Goal: Task Accomplishment & Management: Manage account settings

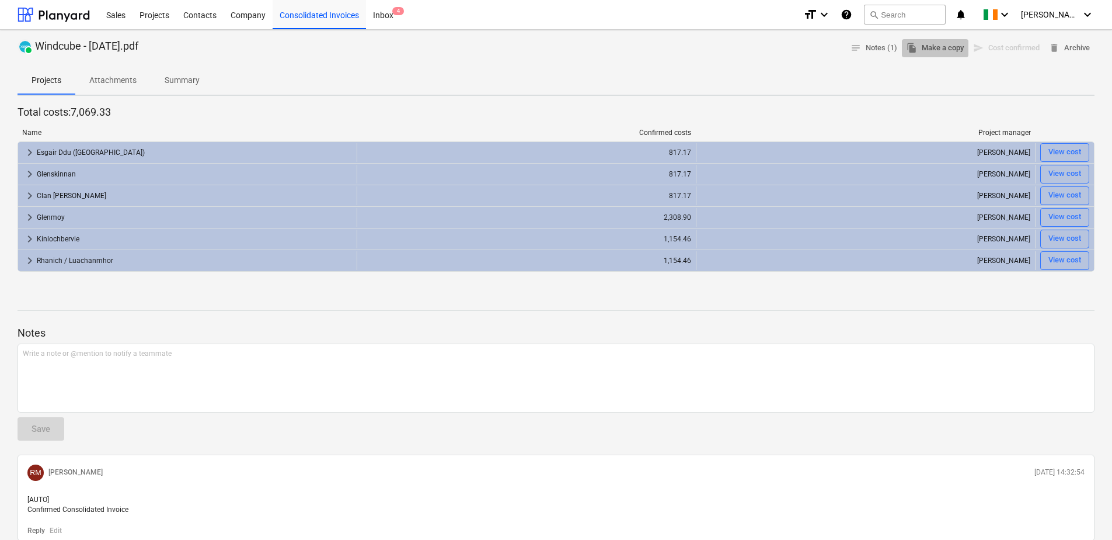
click at [938, 49] on span "file_copy Make a copy" at bounding box center [935, 47] width 57 height 13
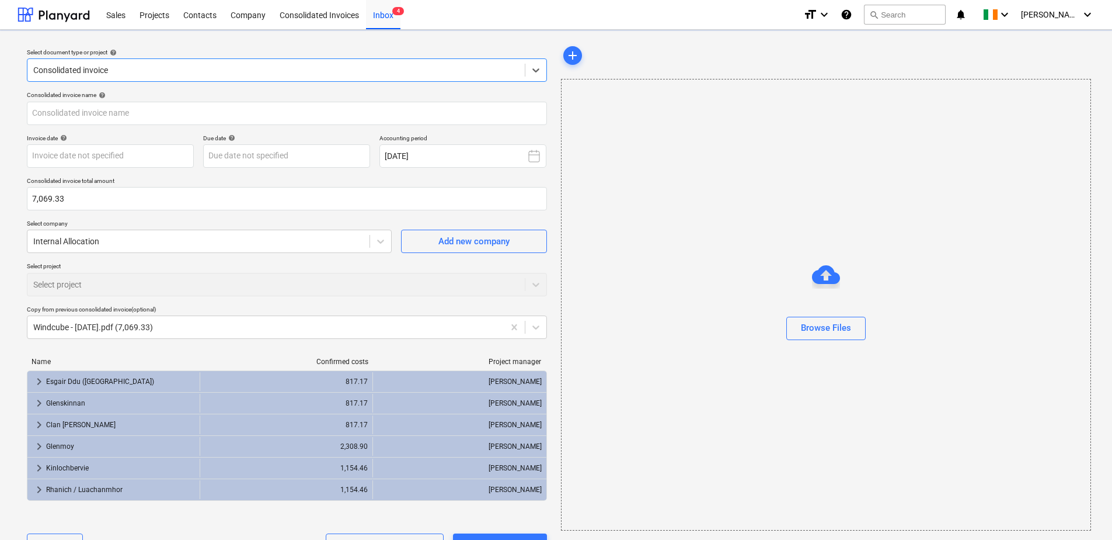
type input "Windcube - [DATE].pdf"
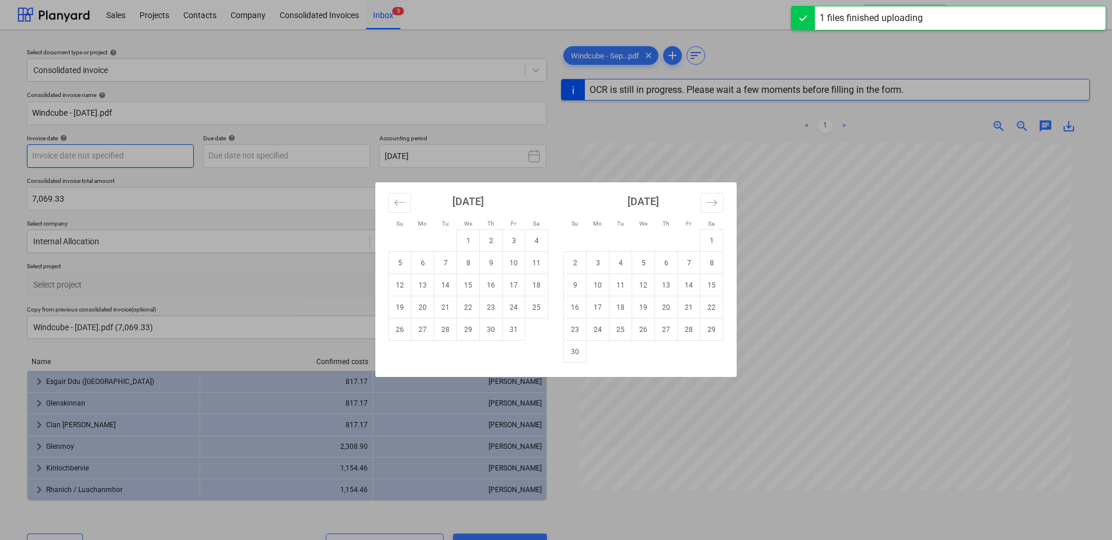
drag, startPoint x: 134, startPoint y: 157, endPoint x: 140, endPoint y: 161, distance: 6.8
click at [134, 158] on body "Sales Projects Contacts Company Consolidated Invoices Inbox 5 format_size keybo…" at bounding box center [556, 270] width 1112 height 540
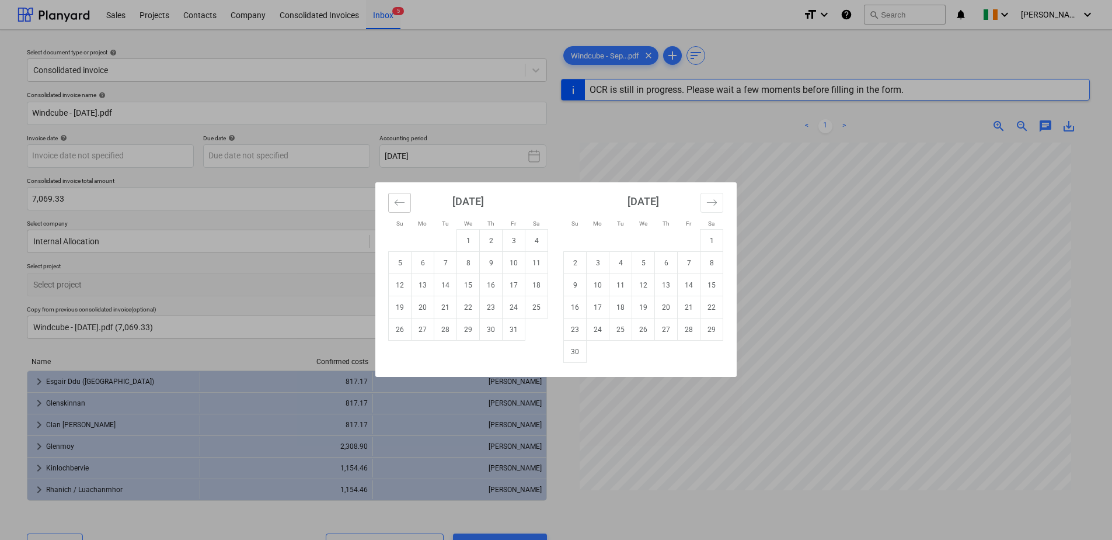
click at [399, 202] on icon "Move backward to switch to the previous month." at bounding box center [399, 202] width 11 height 11
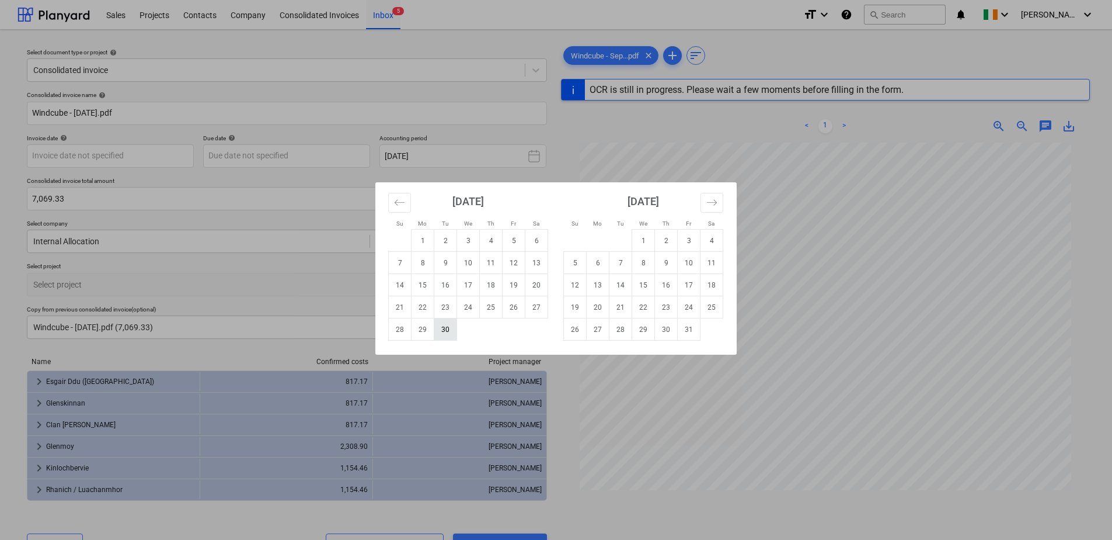
click at [450, 329] on td "30" at bounding box center [445, 329] width 23 height 22
type input "[DATE]"
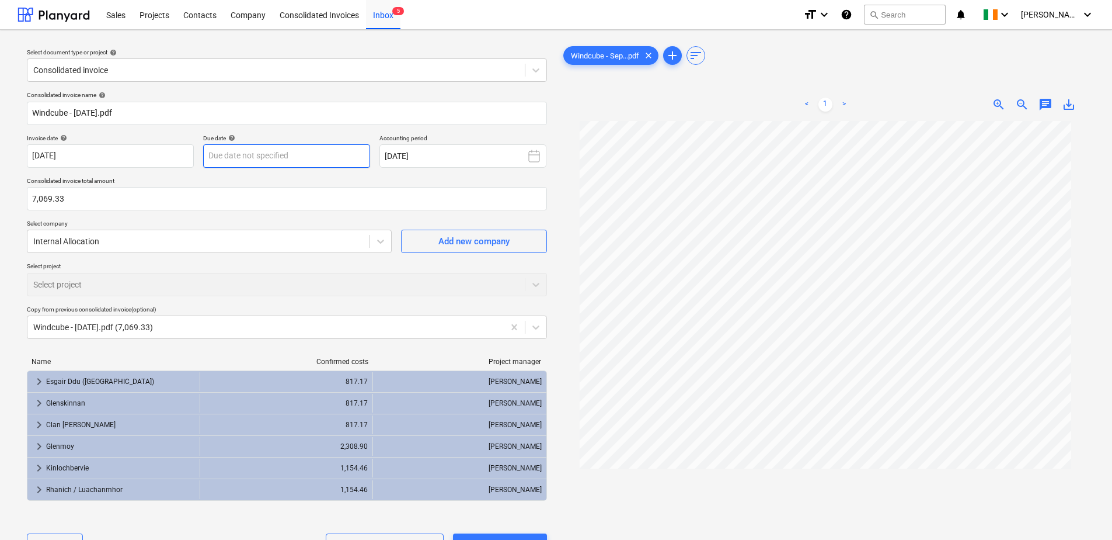
click at [276, 151] on body "Sales Projects Contacts Company Consolidated Invoices Inbox 5 format_size keybo…" at bounding box center [556, 270] width 1112 height 540
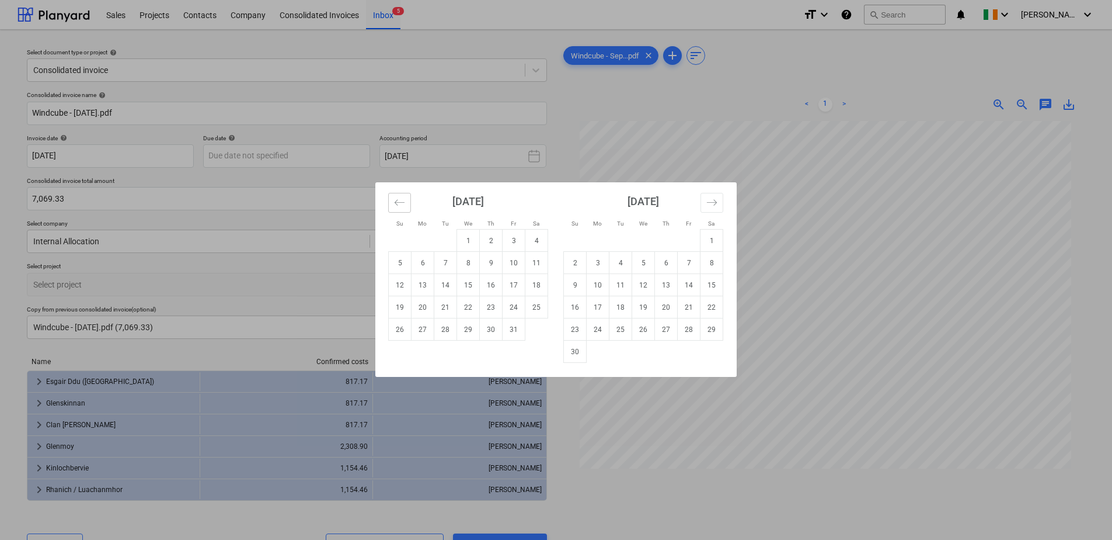
click at [408, 209] on button "Move backward to switch to the previous month." at bounding box center [399, 203] width 23 height 20
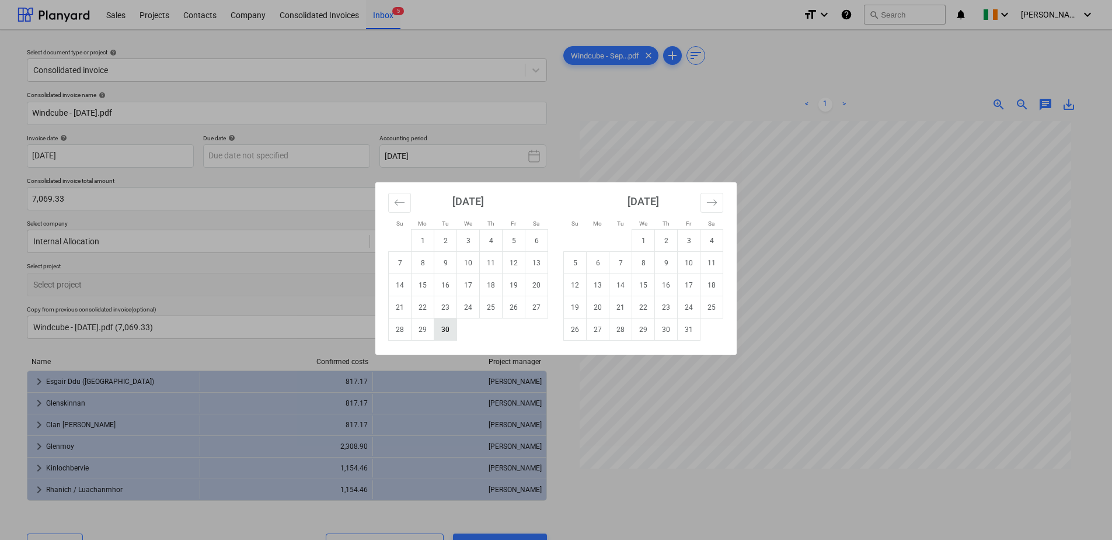
click at [440, 327] on td "30" at bounding box center [445, 329] width 23 height 22
type input "[DATE]"
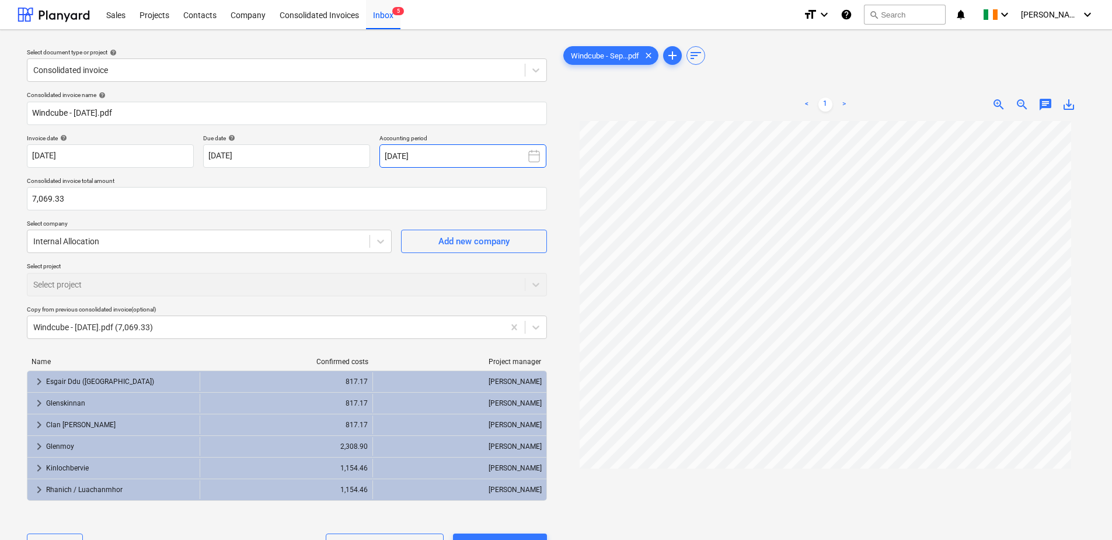
click at [427, 152] on button "[DATE]" at bounding box center [463, 155] width 167 height 23
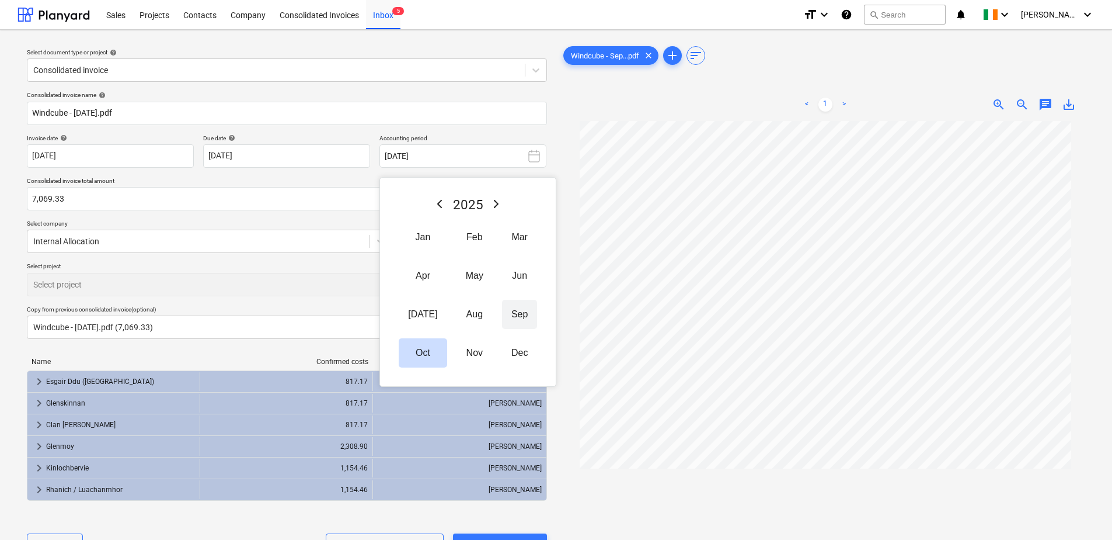
click at [502, 315] on button "Sep" at bounding box center [519, 314] width 35 height 29
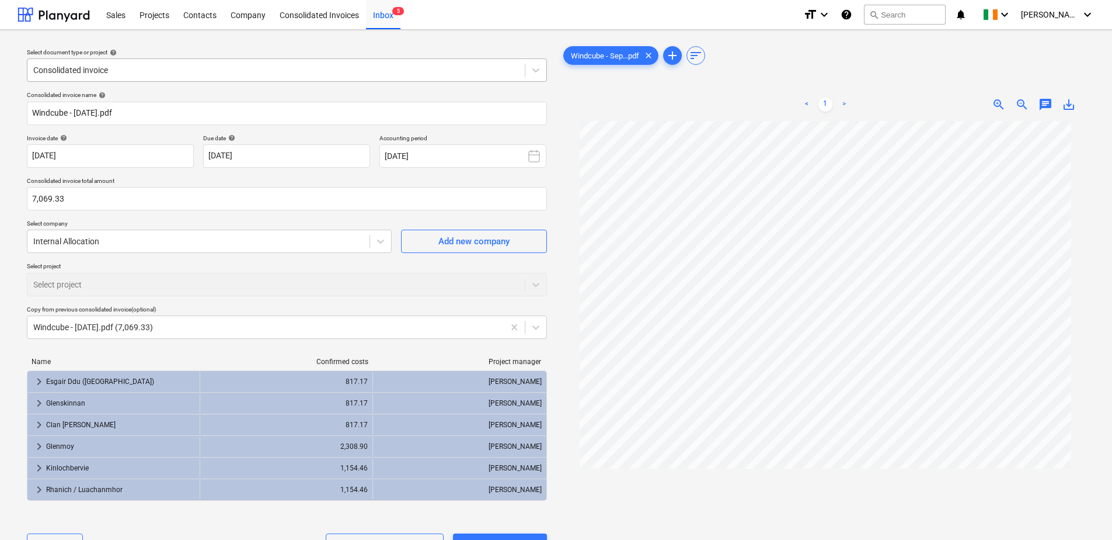
click at [160, 67] on div at bounding box center [276, 70] width 486 height 12
type input "inter"
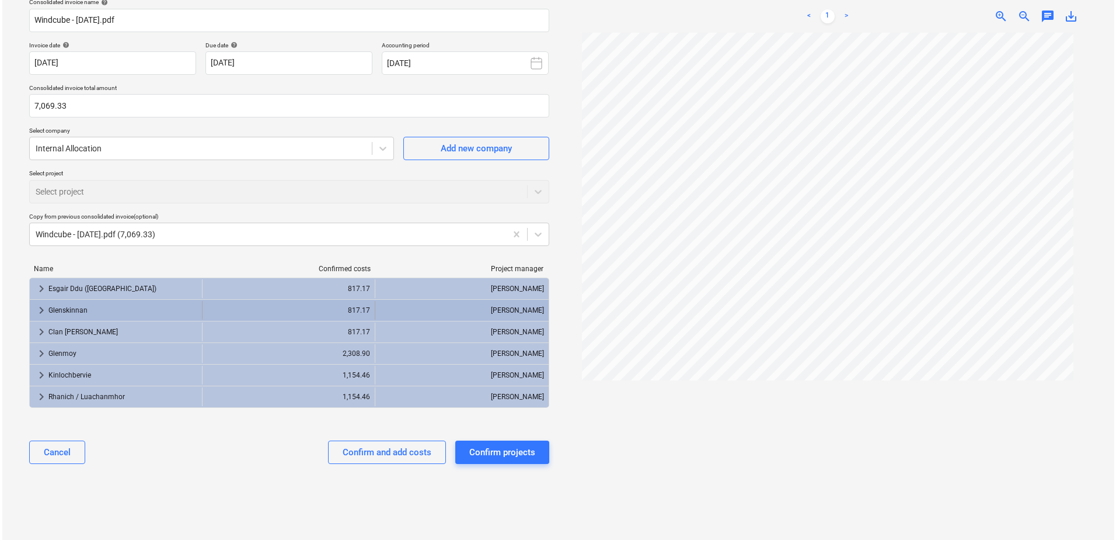
scroll to position [102, 0]
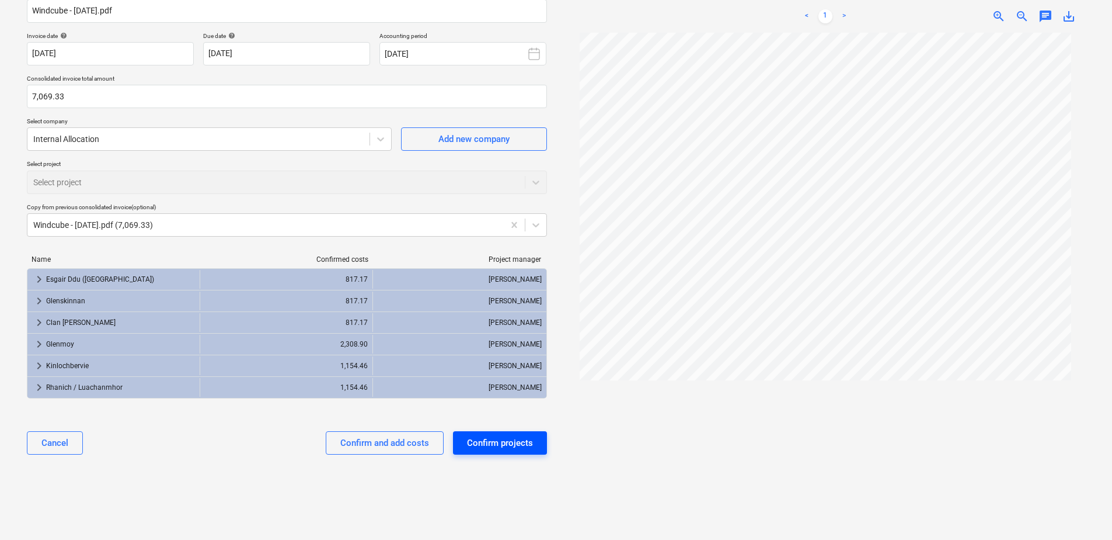
click at [486, 446] on div "Confirm projects" at bounding box center [500, 442] width 66 height 15
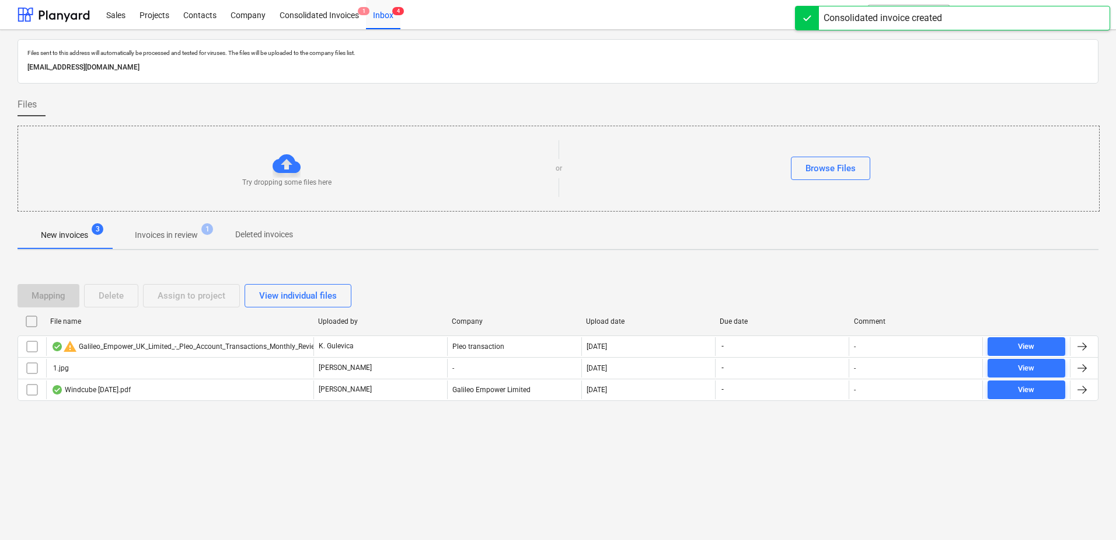
click at [180, 239] on p "Invoices in review" at bounding box center [166, 235] width 63 height 12
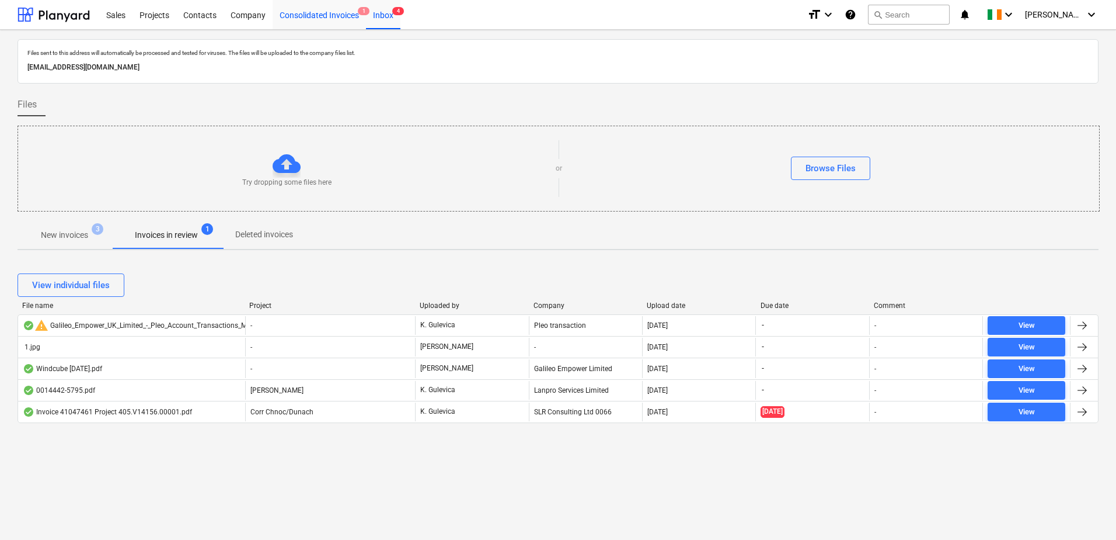
click at [334, 19] on div "Consolidated Invoices 1" at bounding box center [319, 14] width 93 height 30
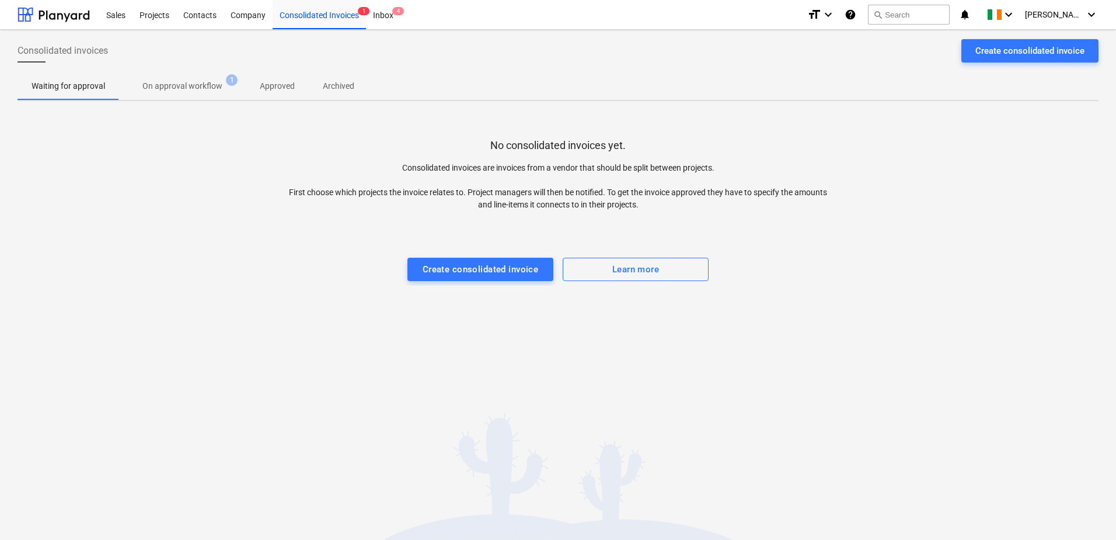
click at [188, 76] on span "On approval workflow 1" at bounding box center [182, 85] width 127 height 21
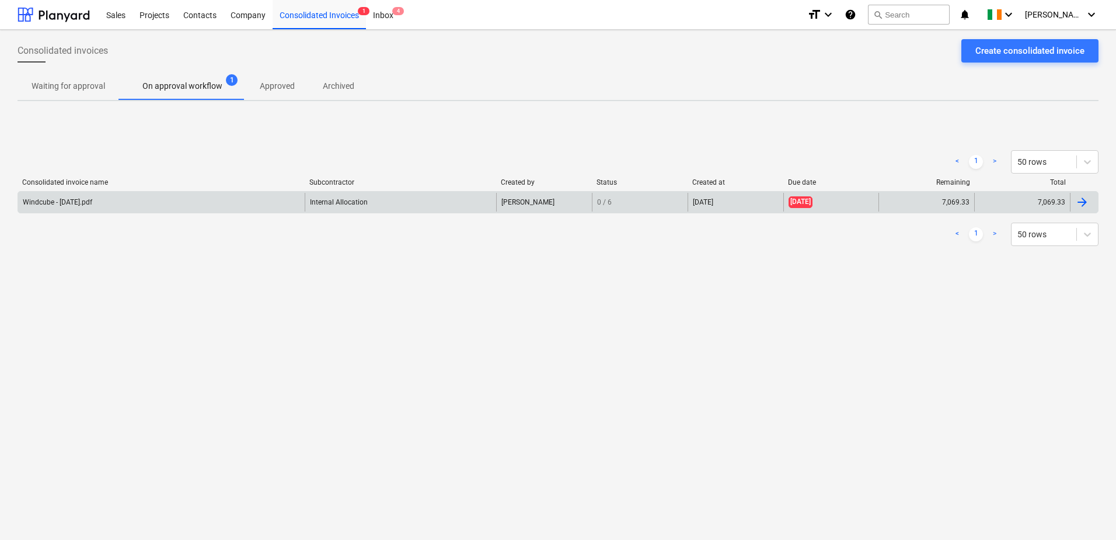
click at [81, 204] on div "Windcube - [DATE].pdf" at bounding box center [57, 202] width 69 height 8
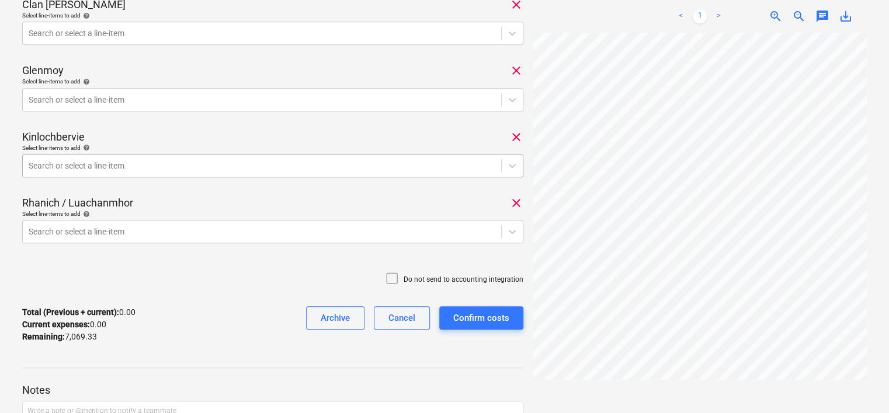
scroll to position [591, 0]
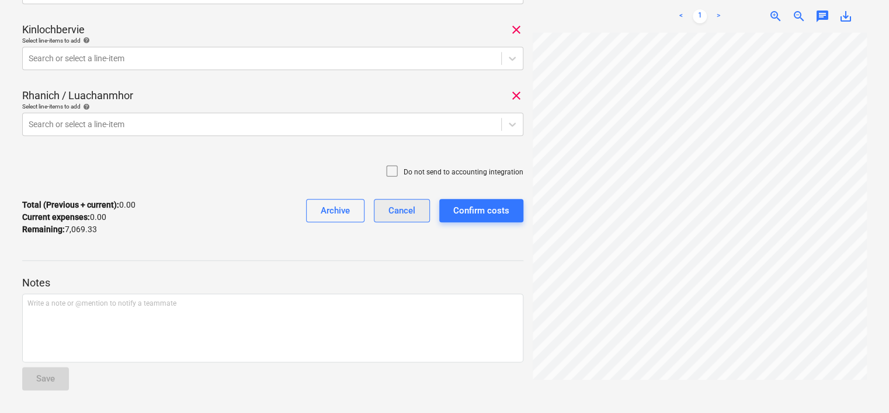
click at [413, 208] on div "Cancel" at bounding box center [401, 210] width 27 height 15
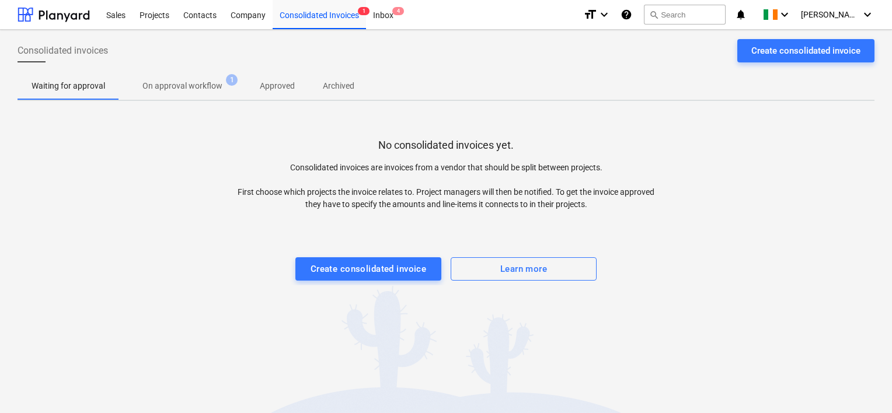
click at [189, 83] on p "On approval workflow" at bounding box center [182, 86] width 80 height 12
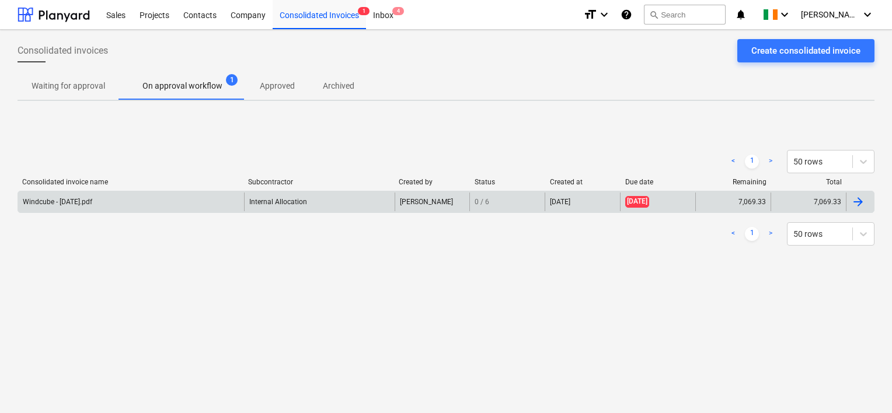
click at [92, 200] on div "Windcube - [DATE].pdf" at bounding box center [57, 202] width 69 height 8
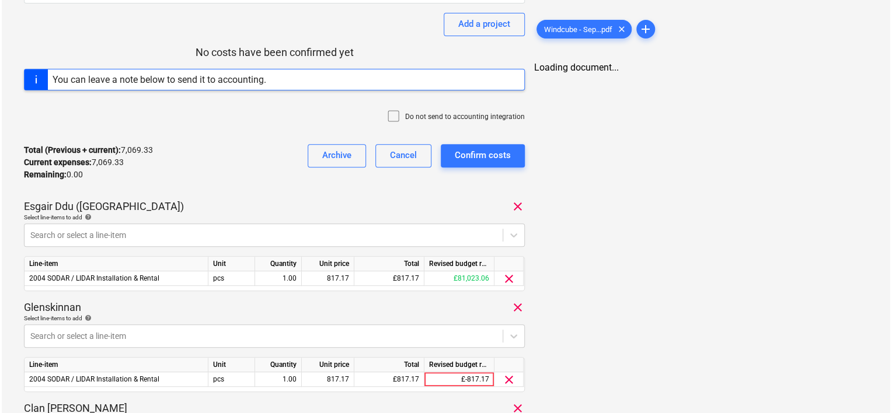
scroll to position [175, 0]
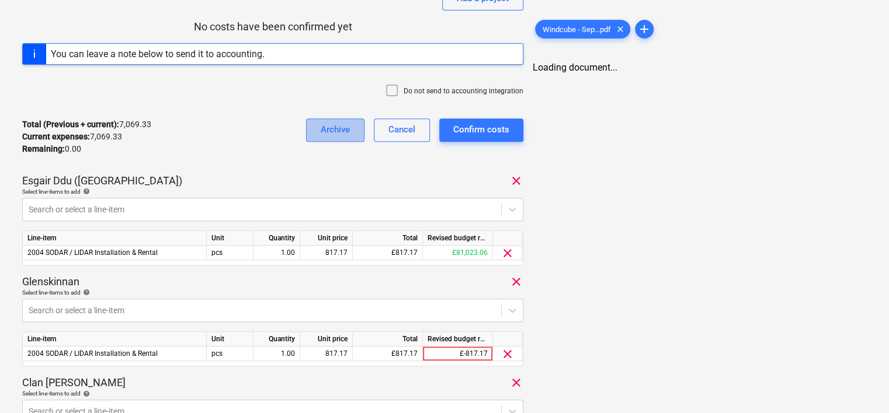
click at [330, 130] on div "Archive" at bounding box center [335, 129] width 29 height 15
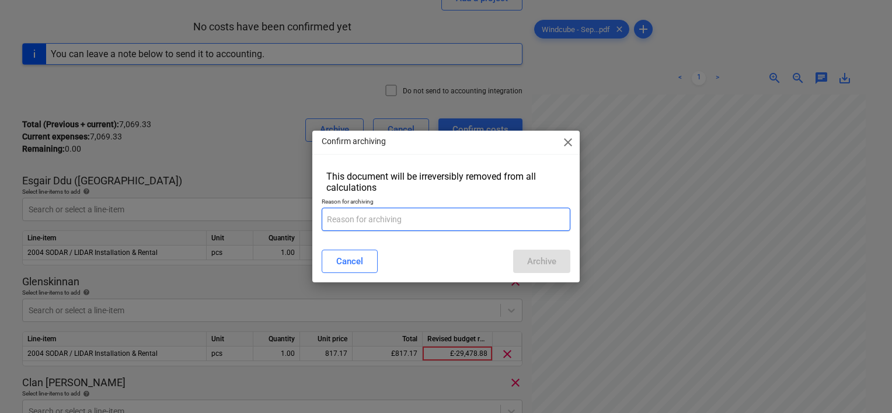
click at [353, 206] on p "Reason for archiving" at bounding box center [446, 203] width 249 height 10
click at [358, 217] on input "text" at bounding box center [446, 219] width 249 height 23
type input "wrong"
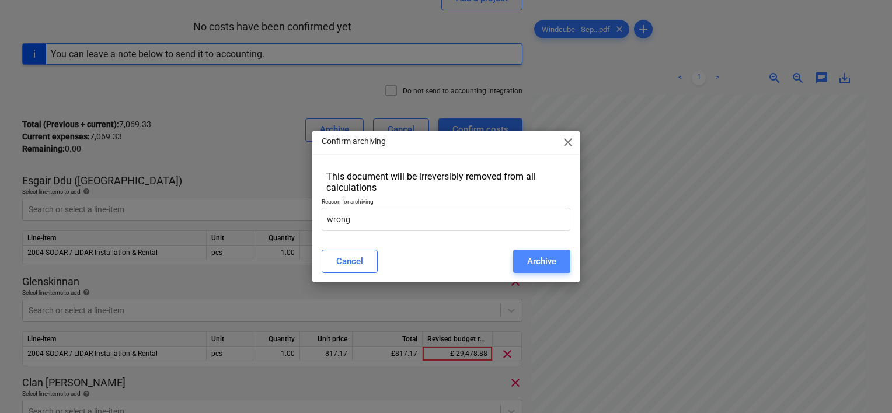
click at [560, 271] on button "Archive" at bounding box center [541, 261] width 57 height 23
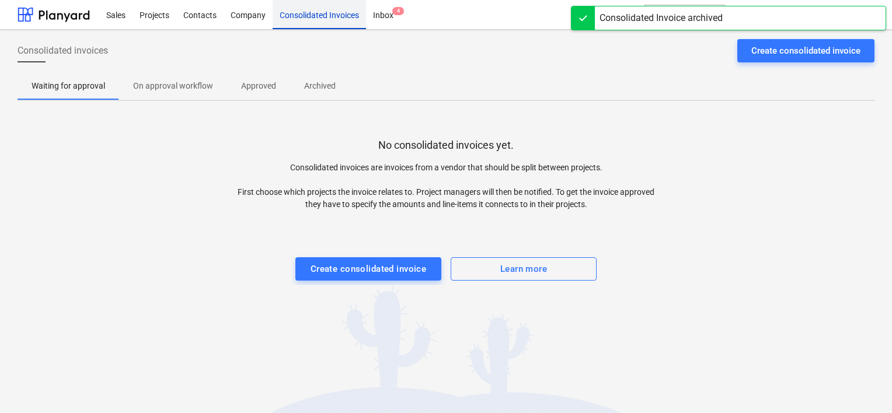
click at [321, 15] on div "Consolidated Invoices" at bounding box center [319, 14] width 93 height 30
click at [241, 84] on p "Approved" at bounding box center [258, 86] width 35 height 12
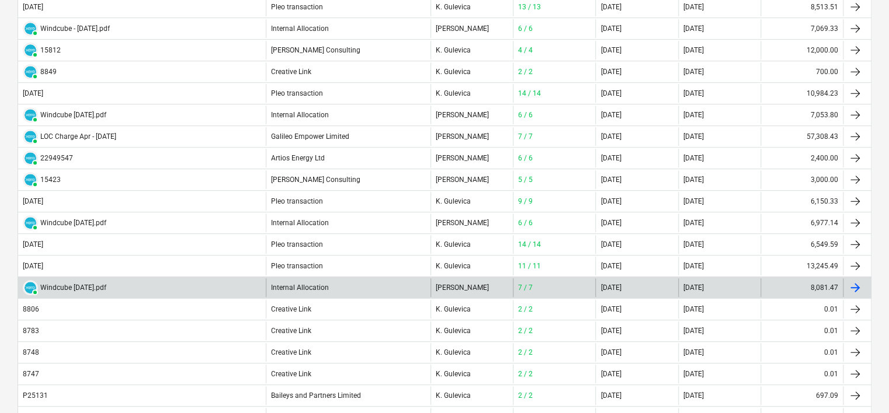
scroll to position [234, 0]
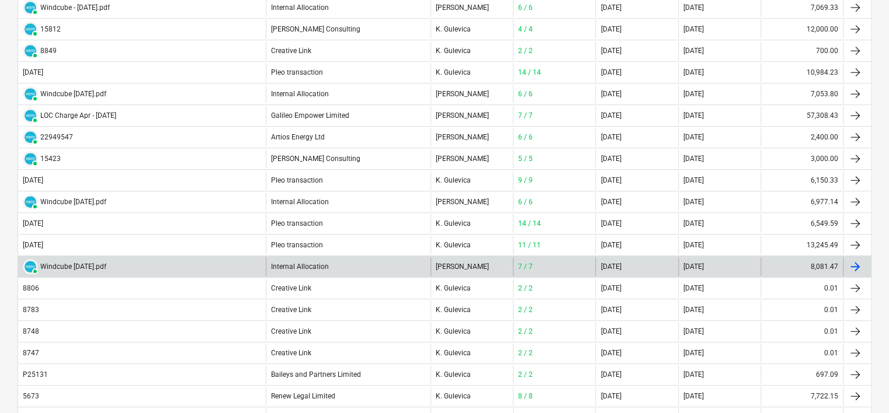
click at [283, 264] on div "Internal Allocation" at bounding box center [348, 267] width 165 height 19
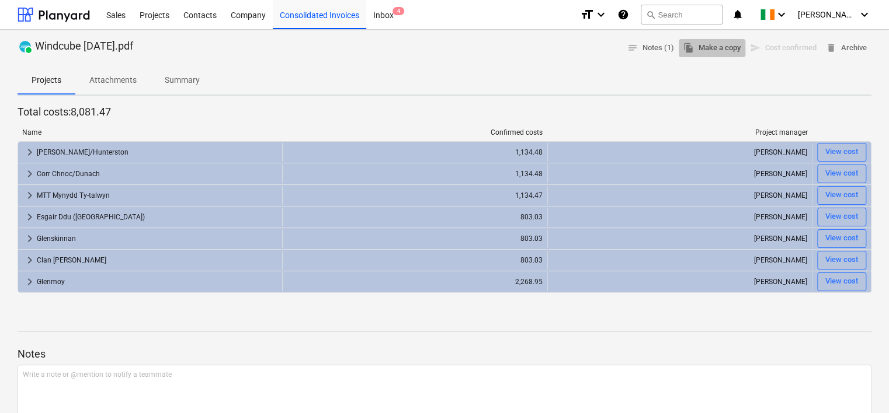
click at [708, 49] on span "file_copy Make a copy" at bounding box center [711, 47] width 57 height 13
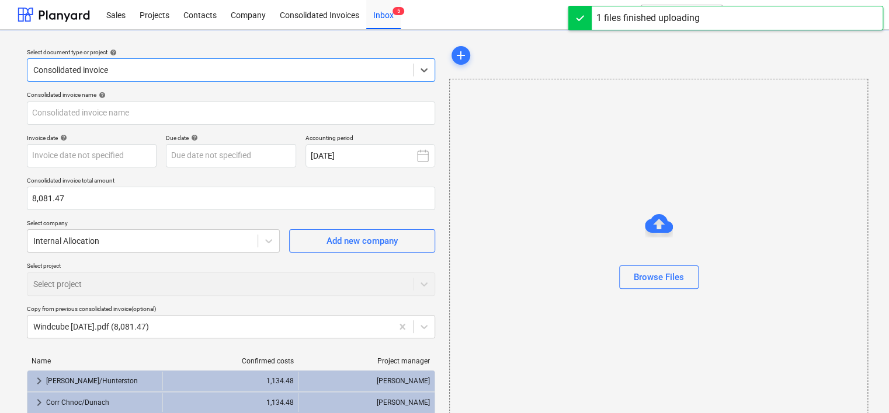
type input "Windcube - [DATE].pdf"
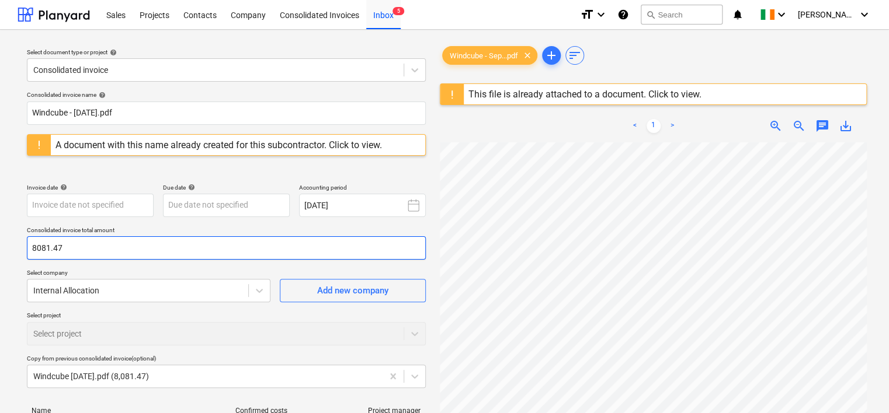
click at [75, 251] on input "8081.47" at bounding box center [226, 247] width 399 height 23
click at [0, 251] on html "Sales Projects Contacts Company Consolidated Invoices Inbox 5 format_size keybo…" at bounding box center [444, 206] width 889 height 413
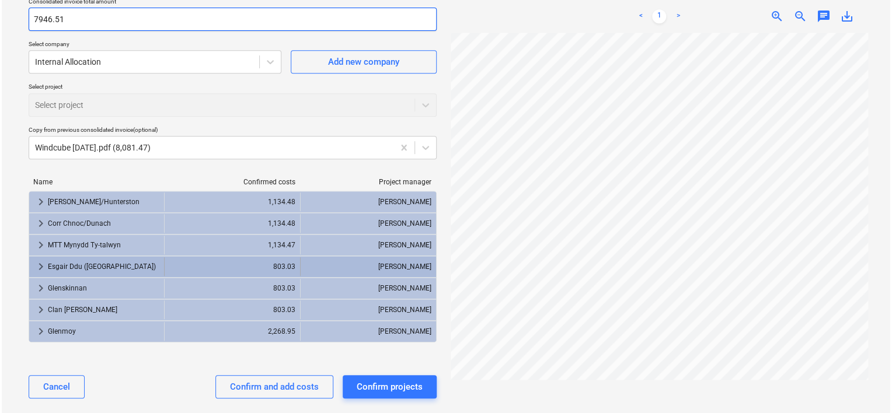
scroll to position [234, 0]
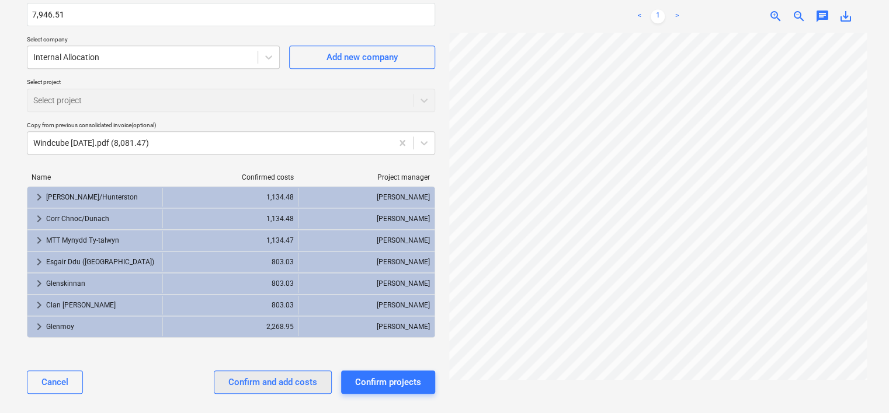
type input "7,946.51"
click at [270, 377] on div "Confirm and add costs" at bounding box center [272, 382] width 89 height 15
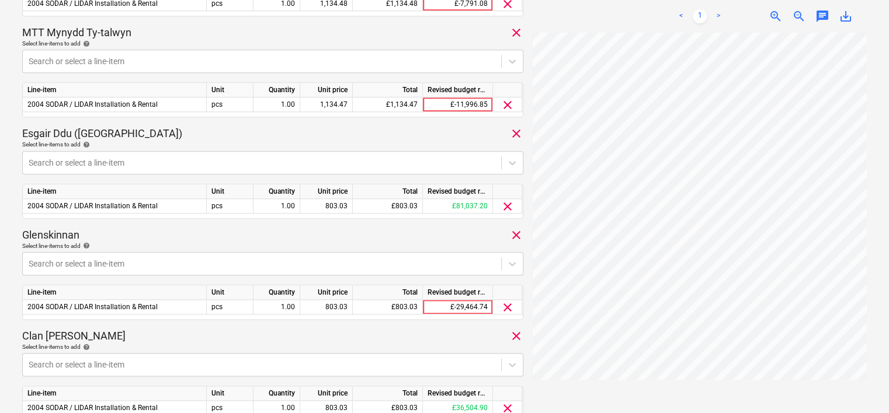
scroll to position [0, 164]
click at [318, 208] on div "803.03" at bounding box center [326, 206] width 43 height 15
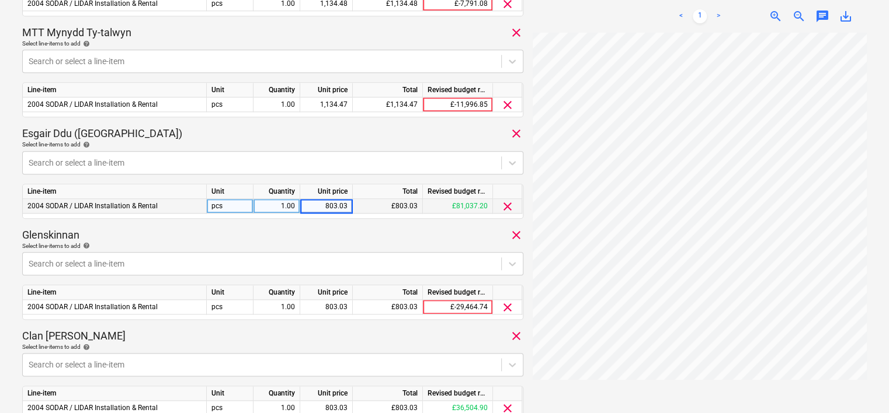
click at [329, 207] on input "803.03" at bounding box center [326, 206] width 52 height 14
drag, startPoint x: 322, startPoint y: 205, endPoint x: 371, endPoint y: 206, distance: 49.1
click at [0, 0] on div "2004 SODAR / LIDAR Installation & Rental pcs 1.00 803.03 £803.03 £81,037.20 cle…" at bounding box center [0, 0] width 0 height 0
type input "823.39"
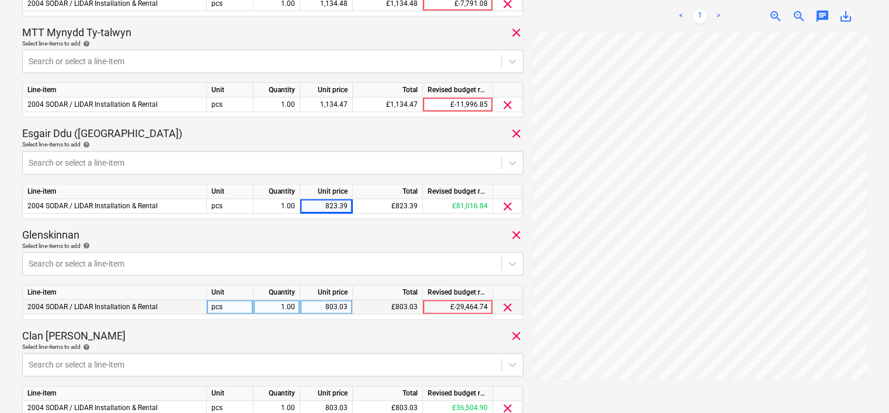
click at [326, 307] on div "803.03" at bounding box center [326, 307] width 43 height 15
click at [319, 309] on input "803.03" at bounding box center [326, 307] width 52 height 14
drag, startPoint x: 324, startPoint y: 309, endPoint x: 349, endPoint y: 308, distance: 25.1
click at [349, 308] on input "803.03" at bounding box center [326, 307] width 52 height 14
type input "823.39"
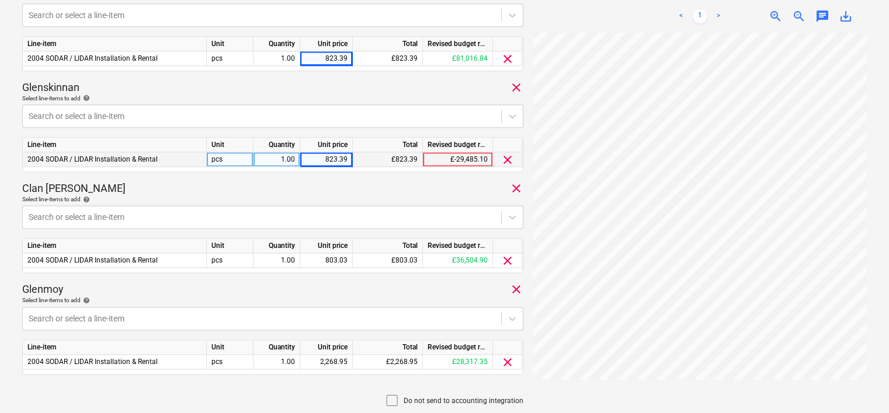
scroll to position [701, 0]
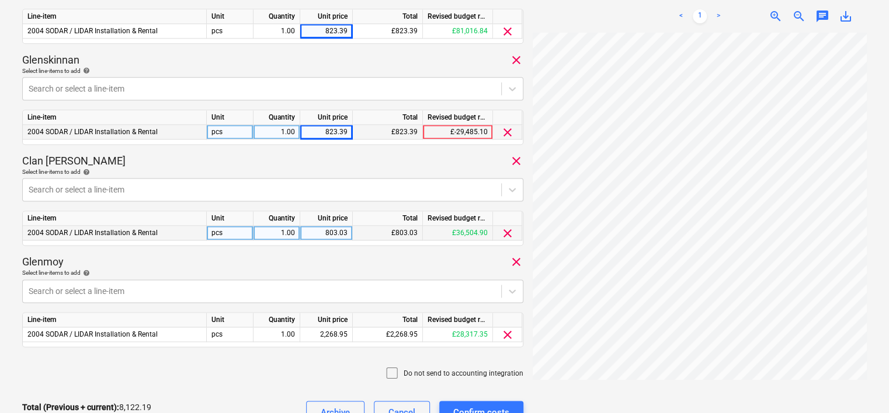
click at [333, 229] on div "803.03" at bounding box center [326, 233] width 43 height 15
type input "823.39"
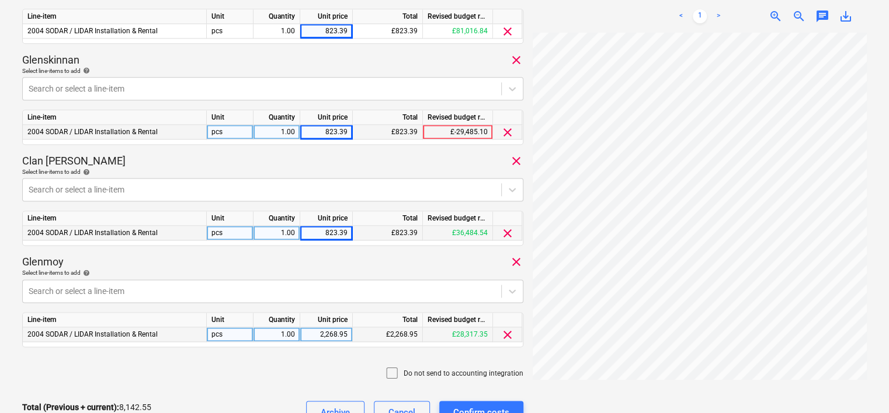
click at [332, 336] on div "2,268.95" at bounding box center [326, 335] width 43 height 15
type input "2326.48"
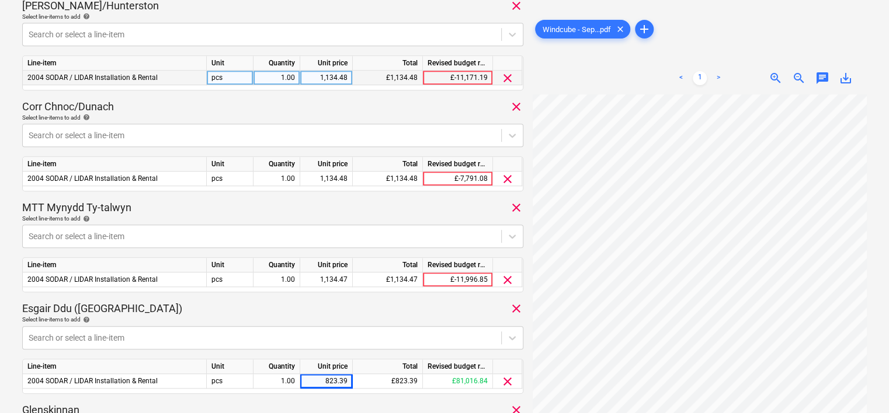
scroll to position [292, 0]
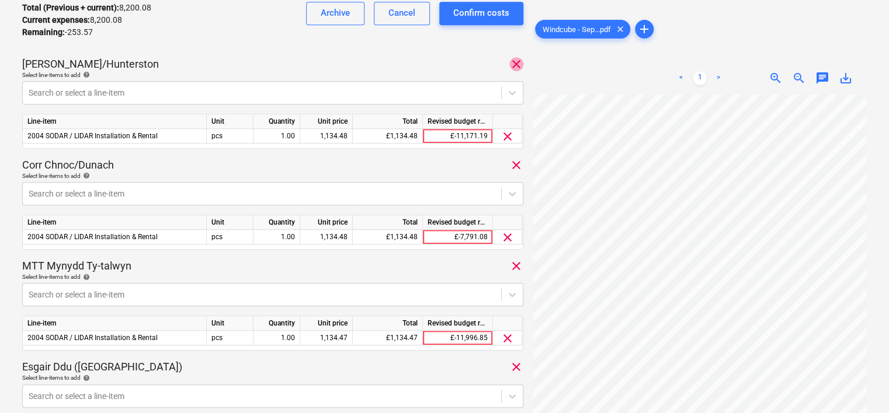
click at [517, 61] on span "clear" at bounding box center [516, 64] width 14 height 14
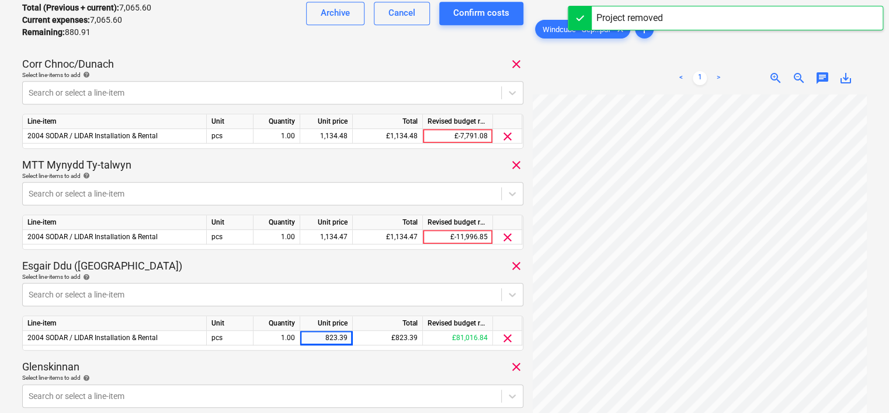
click at [517, 64] on span "clear" at bounding box center [516, 64] width 14 height 14
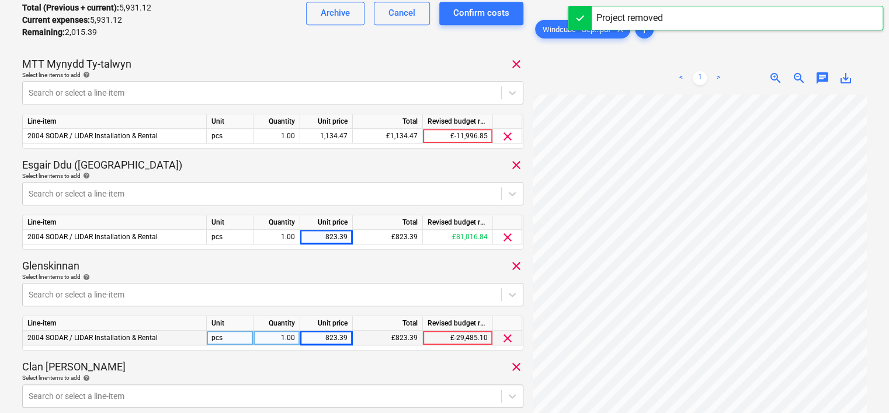
click at [519, 65] on span "clear" at bounding box center [516, 64] width 14 height 14
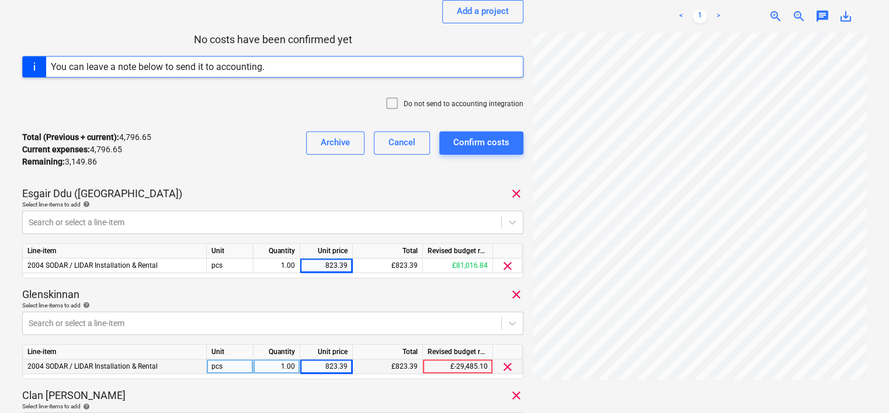
scroll to position [234, 0]
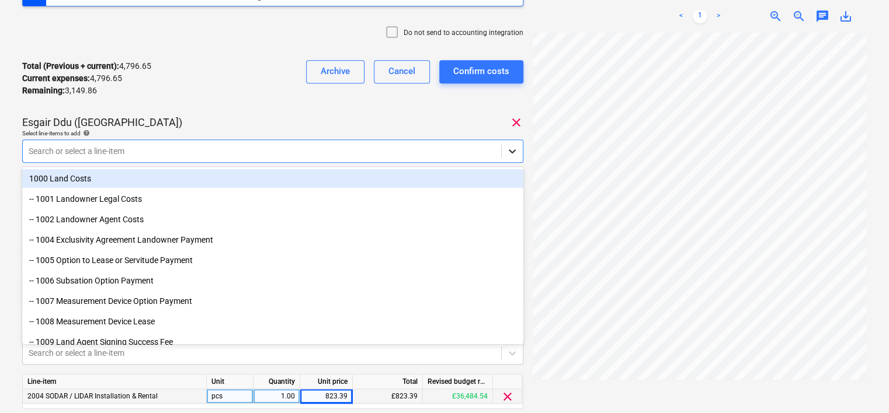
click at [510, 149] on icon at bounding box center [512, 151] width 7 height 4
click at [203, 76] on div "Total (Previous + current) : 4,796.65 Current expenses : 4,796.65 Remaining : 3…" at bounding box center [272, 78] width 501 height 55
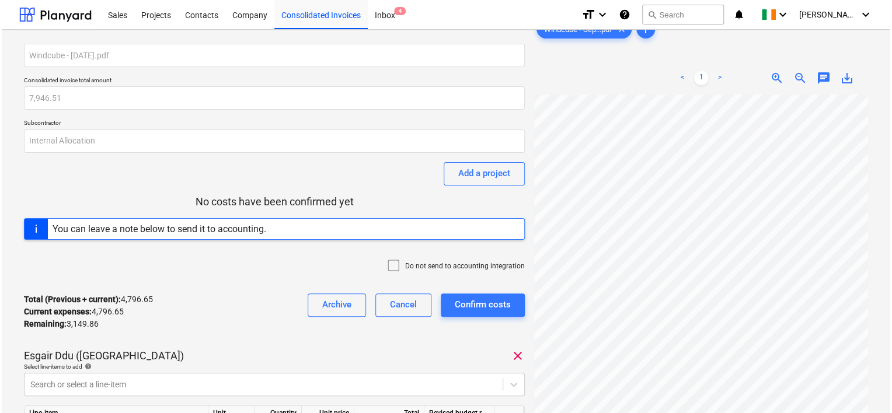
scroll to position [0, 156]
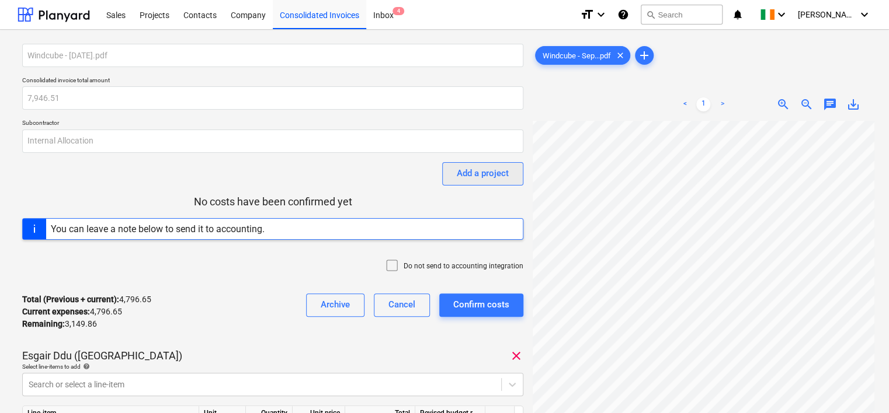
click at [457, 171] on div "Add a project" at bounding box center [483, 173] width 52 height 15
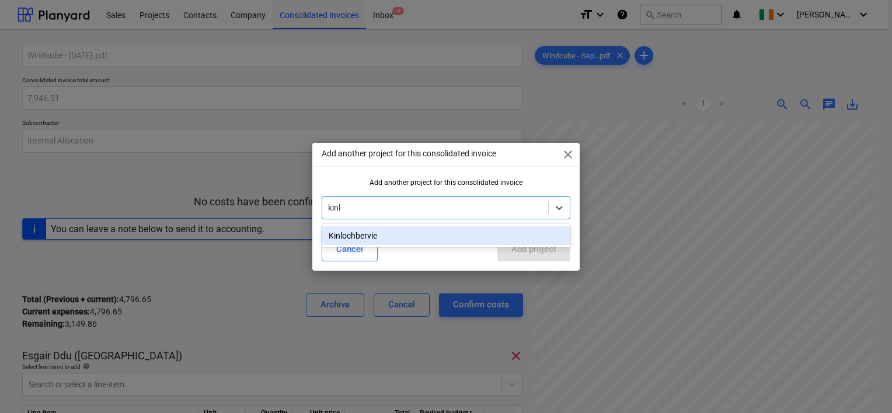
type input "kinlo"
click at [368, 234] on div "Kinlochbervie" at bounding box center [446, 236] width 249 height 19
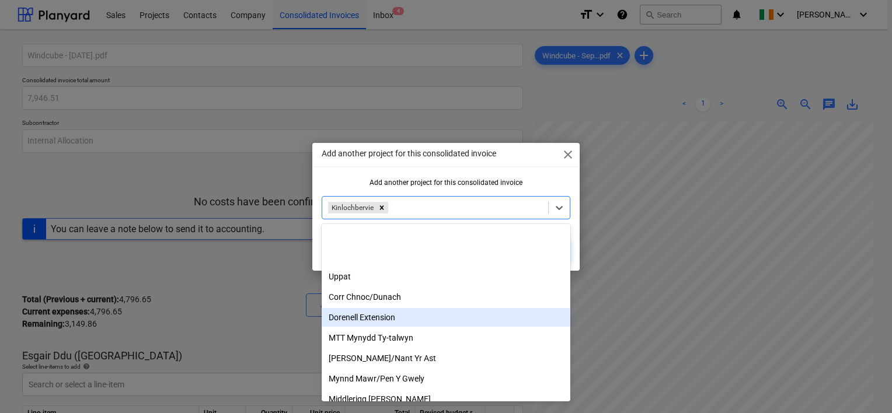
scroll to position [82, 0]
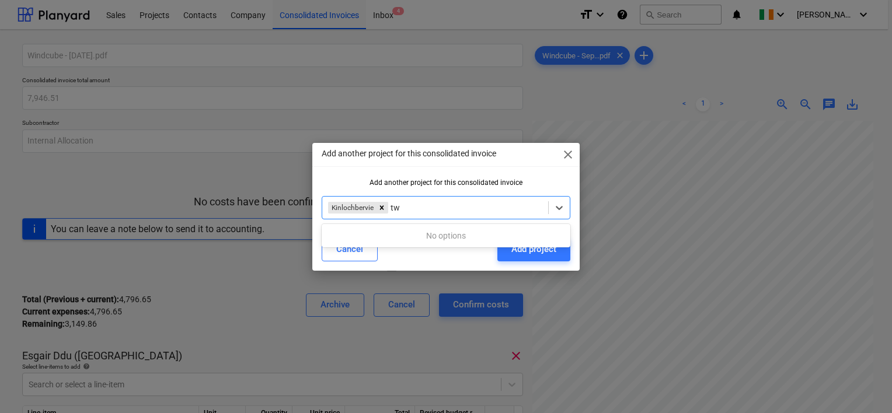
type input "t"
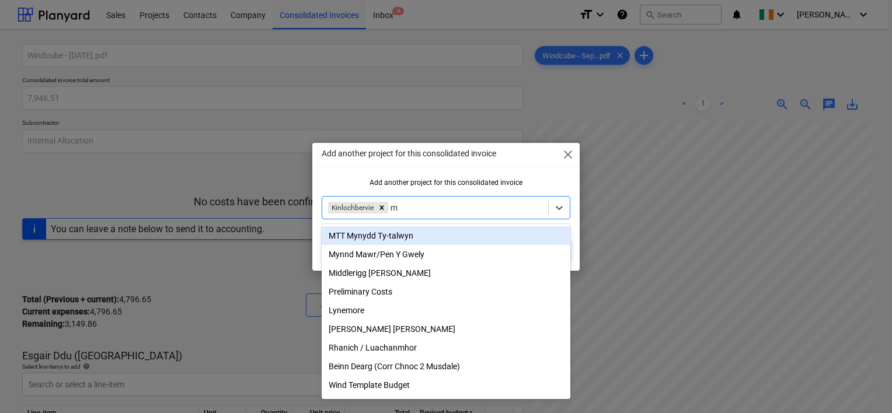
type input "me"
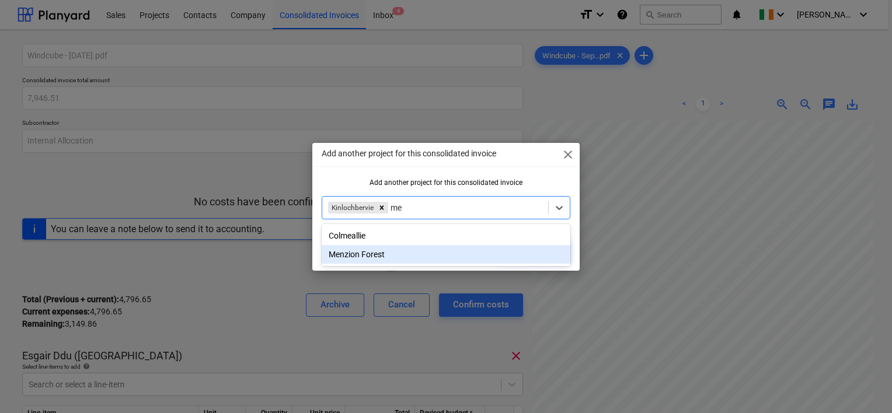
click at [375, 256] on div "Menzion Forest" at bounding box center [446, 254] width 249 height 19
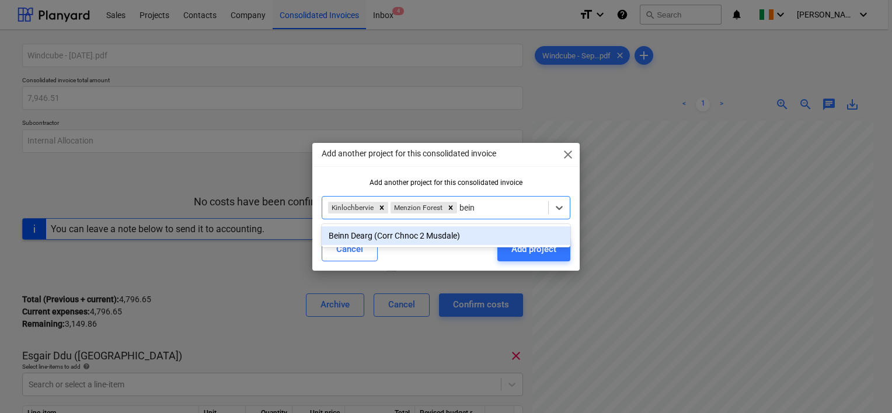
type input "beinn"
click at [453, 234] on div "Beinn Dearg (Corr Chnoc 2 Musdale)" at bounding box center [446, 236] width 249 height 19
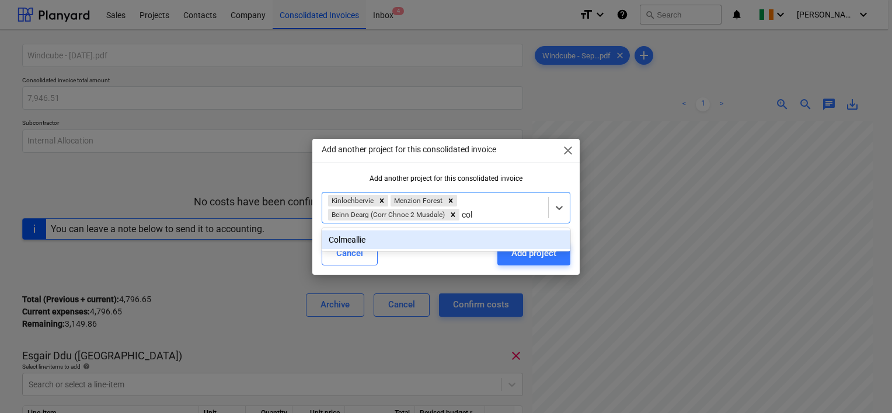
type input "colm"
click at [369, 236] on div "Colmeallie" at bounding box center [446, 240] width 249 height 19
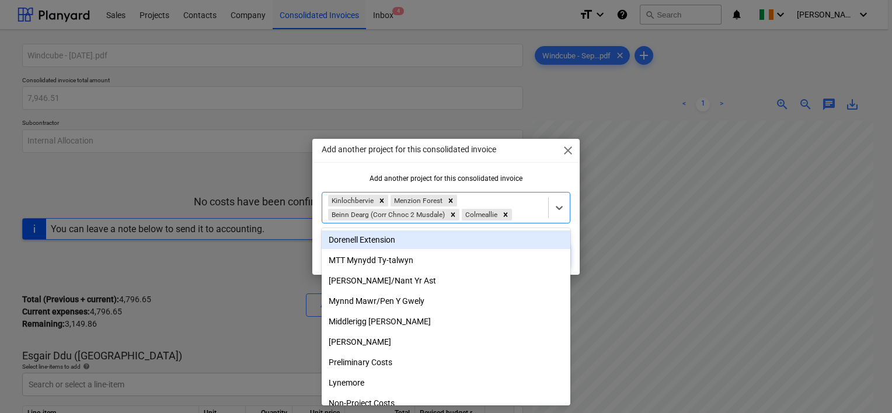
click at [472, 158] on div "Add another project for this consolidated invoice close" at bounding box center [445, 150] width 267 height 23
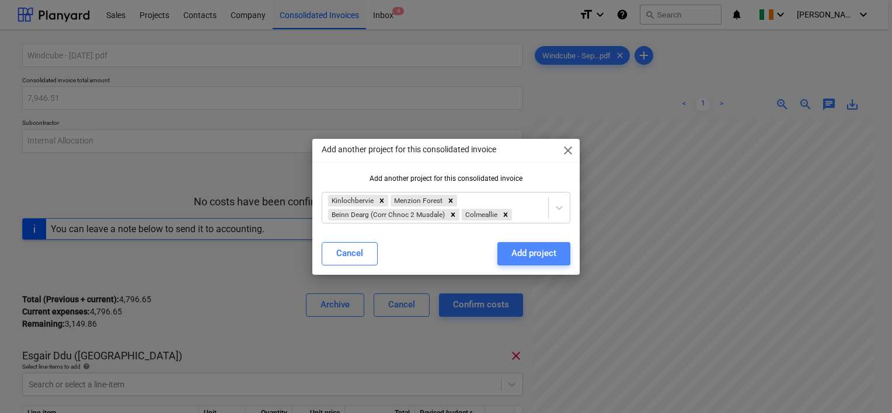
click at [538, 261] on div "Add project" at bounding box center [534, 253] width 45 height 15
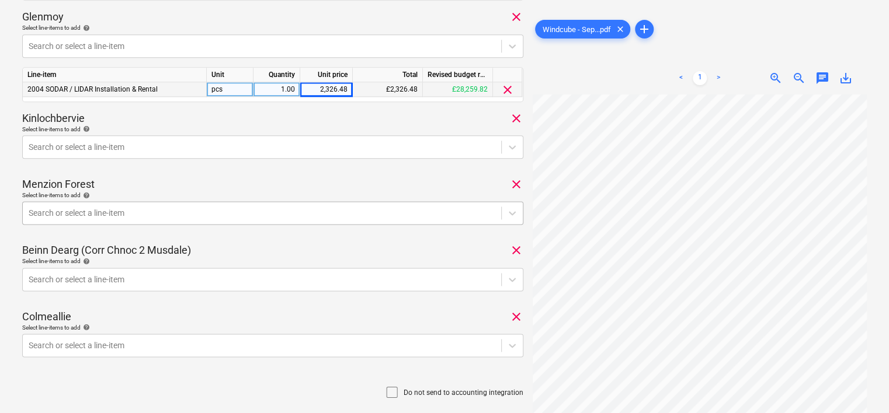
scroll to position [584, 0]
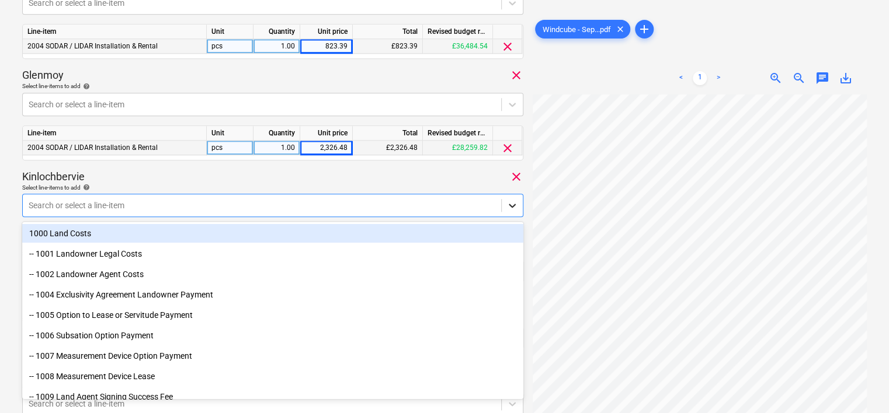
click at [513, 207] on icon at bounding box center [512, 206] width 12 height 12
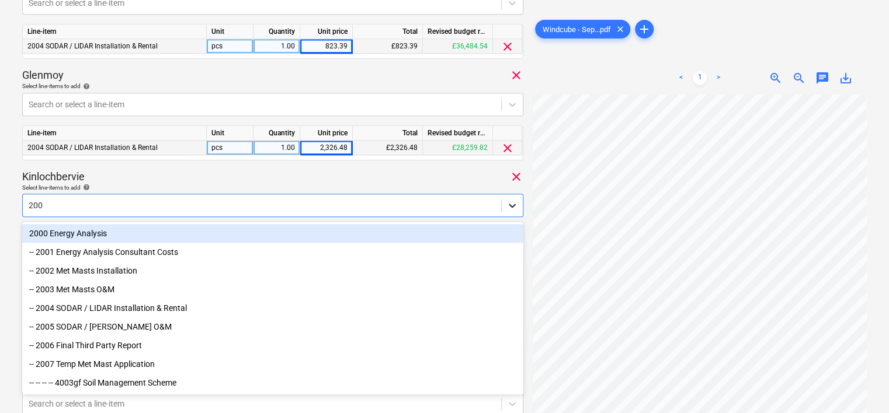
type input "2004"
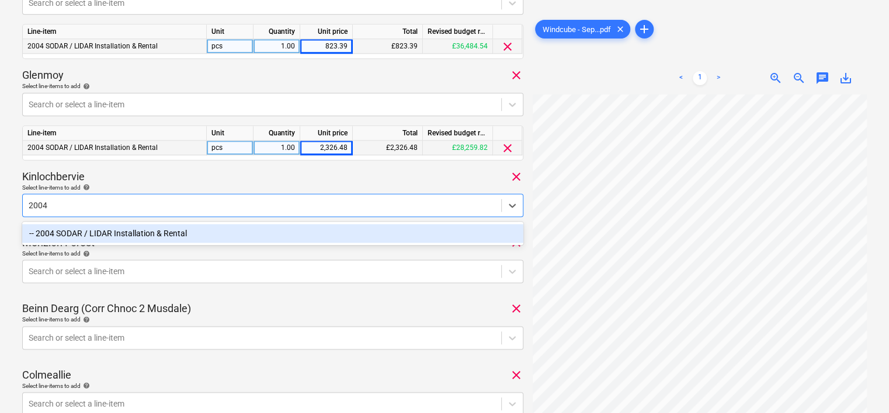
click at [161, 236] on div "-- 2004 SODAR / LIDAR Installation & Rental" at bounding box center [272, 233] width 501 height 19
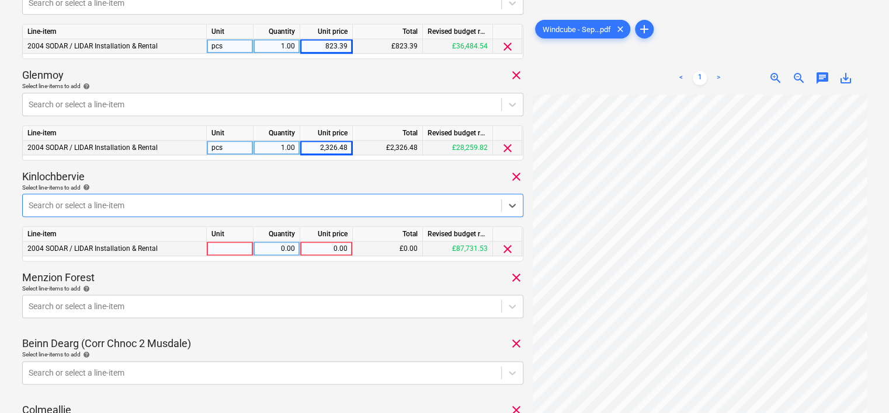
click at [235, 248] on div at bounding box center [230, 249] width 47 height 15
type input "pcs"
click at [293, 252] on div "0.00" at bounding box center [276, 249] width 37 height 15
type input "1"
click at [331, 246] on div "0.00" at bounding box center [326, 249] width 43 height 15
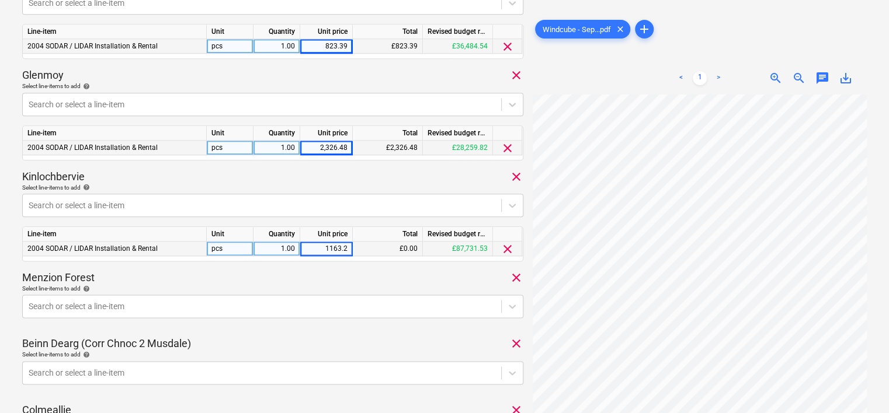
type input "1163.24"
click at [526, 221] on div "Windcube - [DATE].pdf Consolidated invoice total amount 7,946.51 Subcontractor …" at bounding box center [273, 87] width 510 height 1264
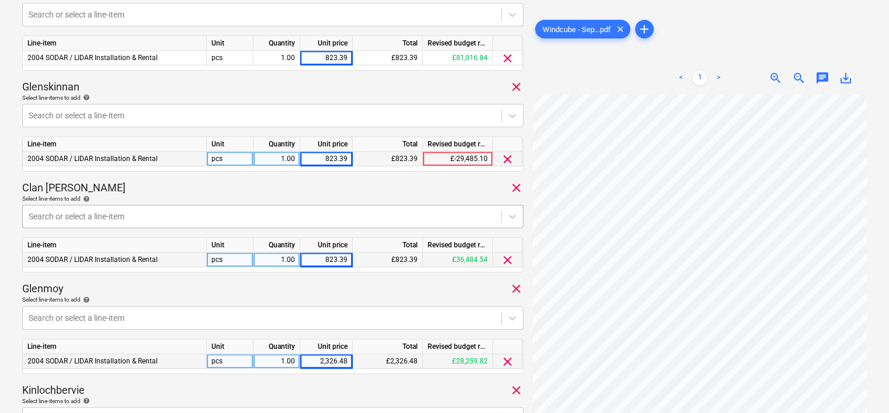
scroll to position [350, 0]
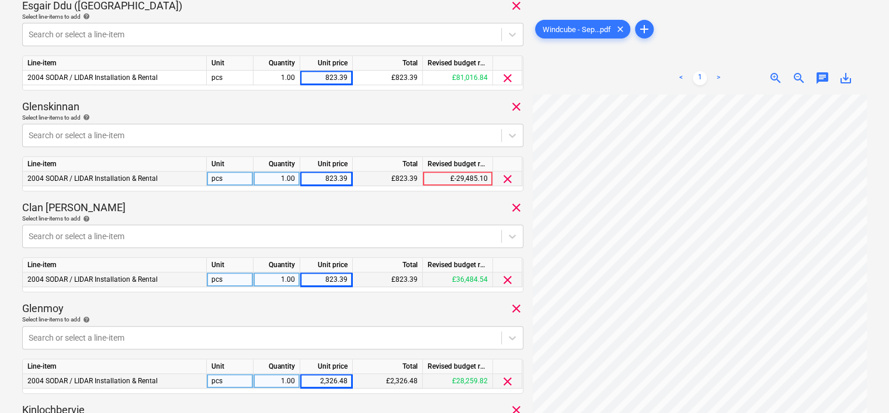
click at [516, 211] on span "clear" at bounding box center [516, 208] width 14 height 14
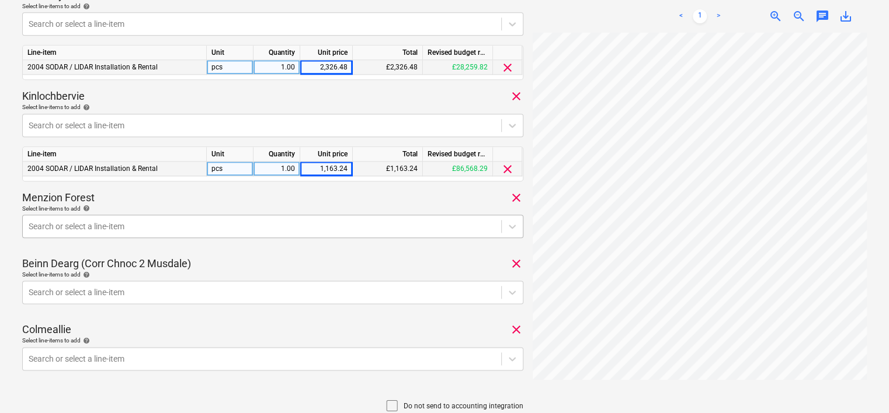
scroll to position [584, 0]
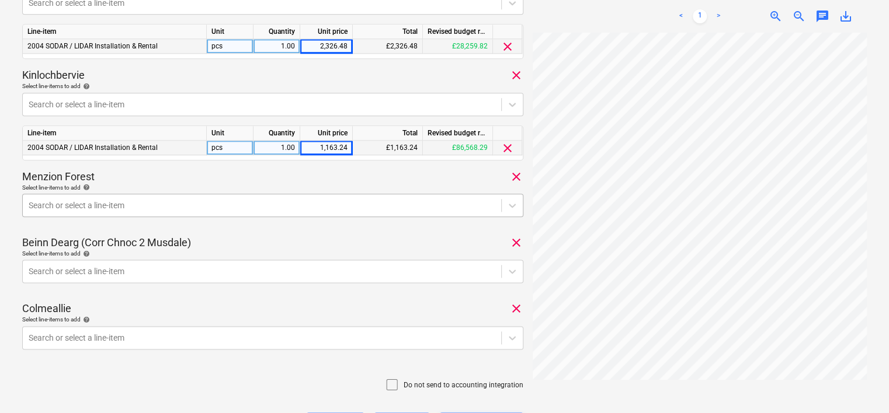
click at [103, 205] on div at bounding box center [262, 206] width 467 height 12
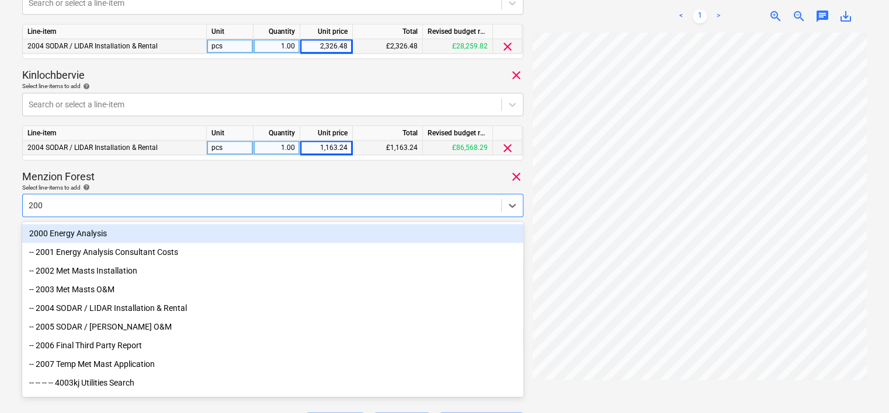
type input "2004"
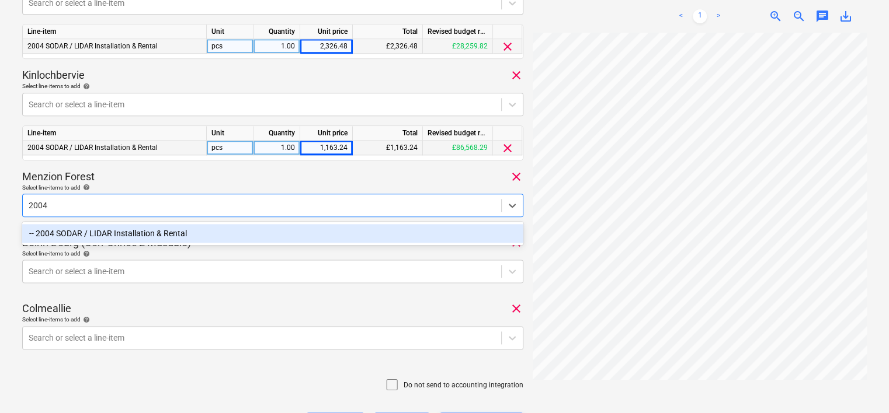
click at [130, 229] on div "-- 2004 SODAR / LIDAR Installation & Rental" at bounding box center [272, 233] width 501 height 19
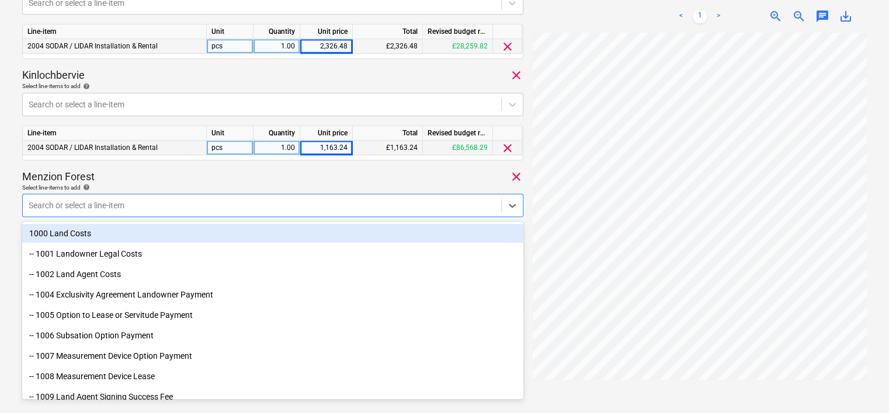
drag, startPoint x: 13, startPoint y: 177, endPoint x: 29, endPoint y: 175, distance: 15.9
click at [15, 177] on div "Windcube - [DATE].pdf Consolidated invoice total amount 7,946.51 Subcontractor …" at bounding box center [444, 54] width 889 height 1217
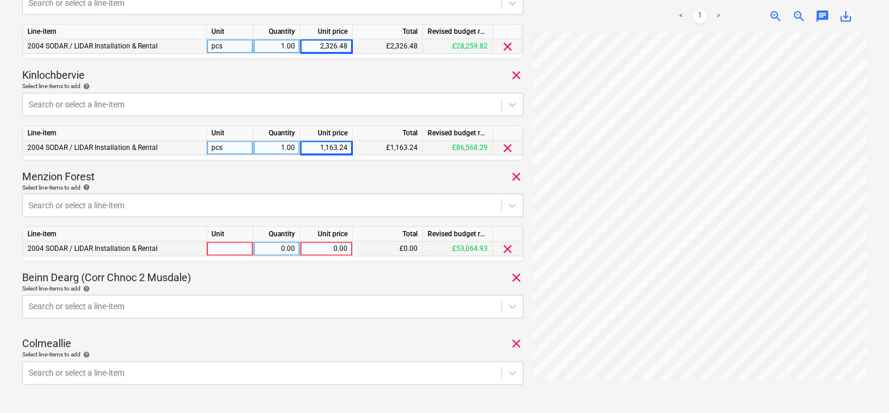
click at [283, 250] on div "0.00" at bounding box center [276, 249] width 37 height 15
type input "1"
click at [341, 251] on div "0.00" at bounding box center [326, 249] width 43 height 15
type input "823.39"
click at [236, 249] on div at bounding box center [230, 249] width 47 height 15
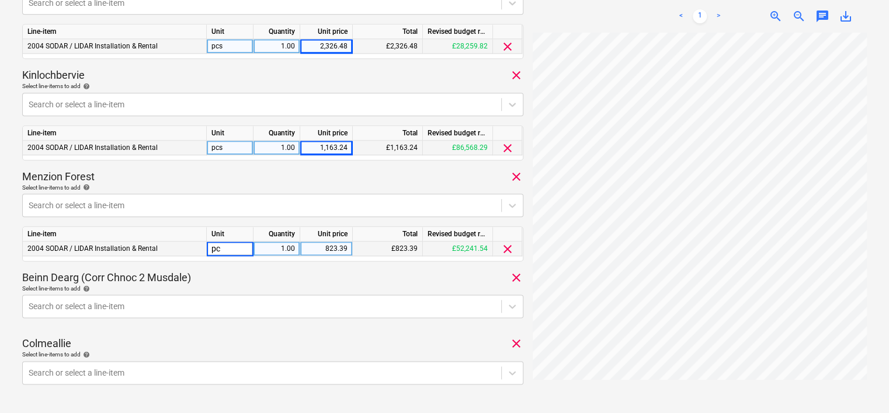
type input "pcs"
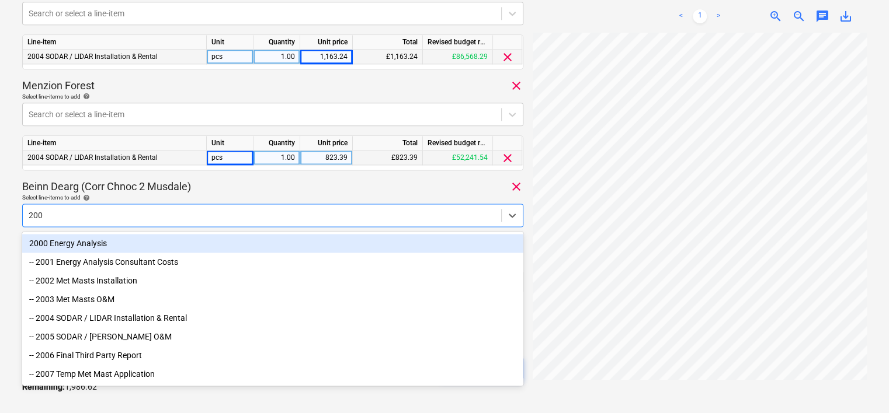
type input "2004"
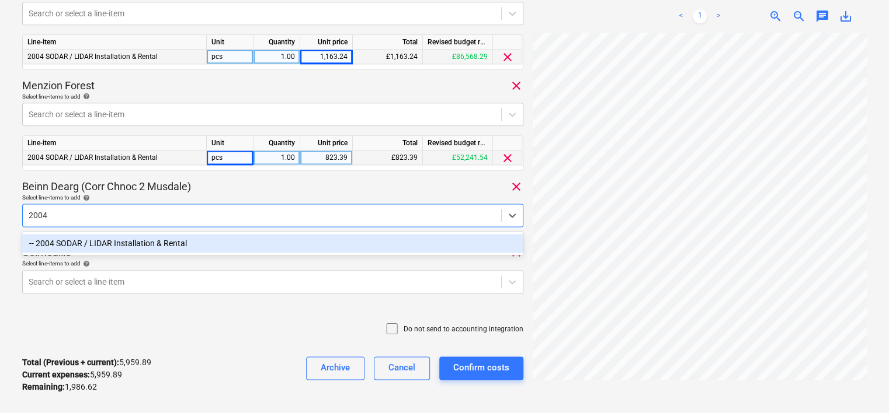
click at [189, 244] on div "-- 2004 SODAR / LIDAR Installation & Rental" at bounding box center [272, 243] width 501 height 19
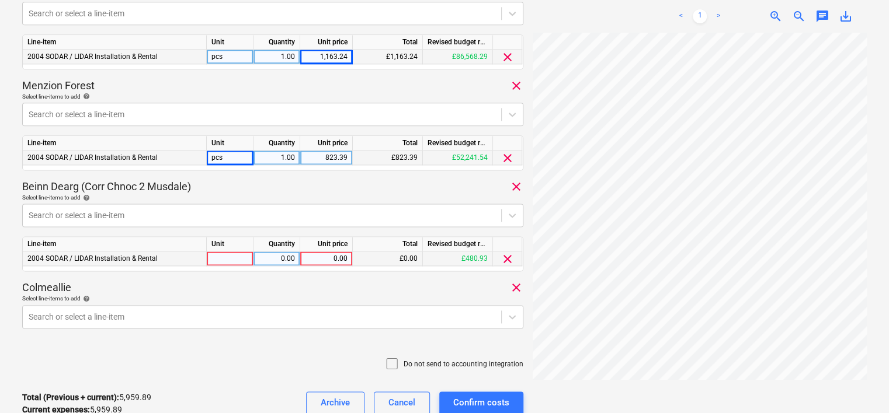
click at [223, 258] on div at bounding box center [230, 259] width 47 height 15
type input "pcs"
type input "1163.24"
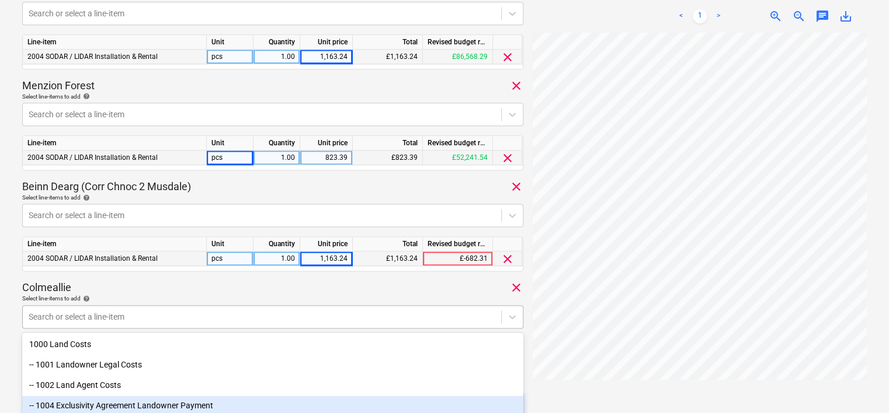
scroll to position [777, 0]
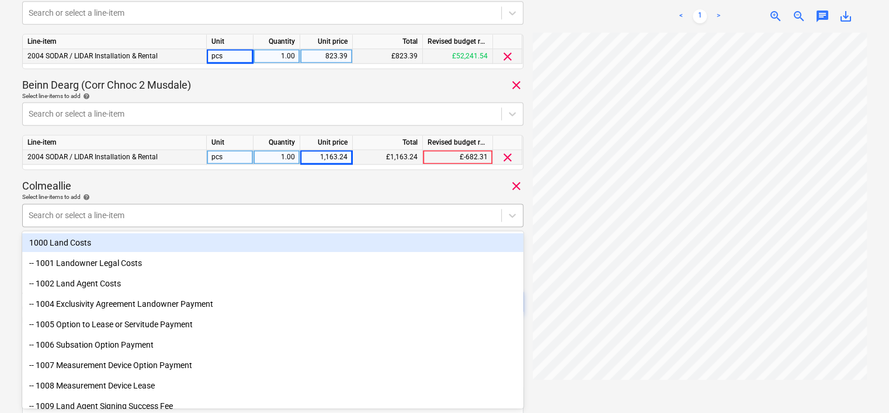
click at [89, 215] on div at bounding box center [262, 216] width 467 height 12
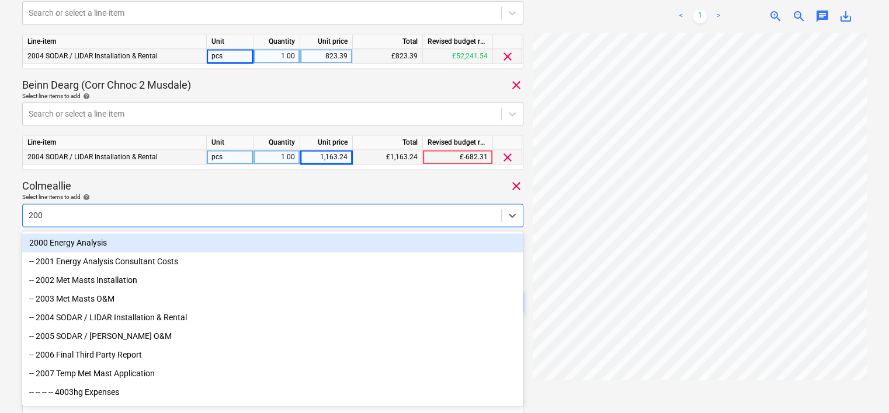
type input "2004"
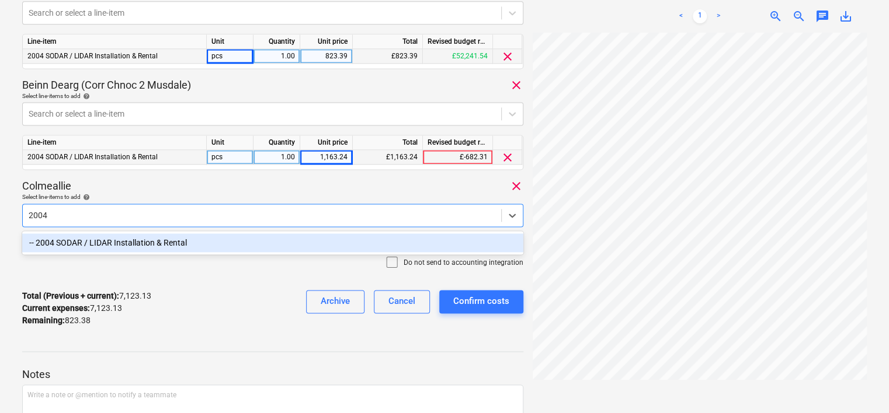
click at [138, 240] on div "-- 2004 SODAR / LIDAR Installation & Rental" at bounding box center [272, 243] width 501 height 19
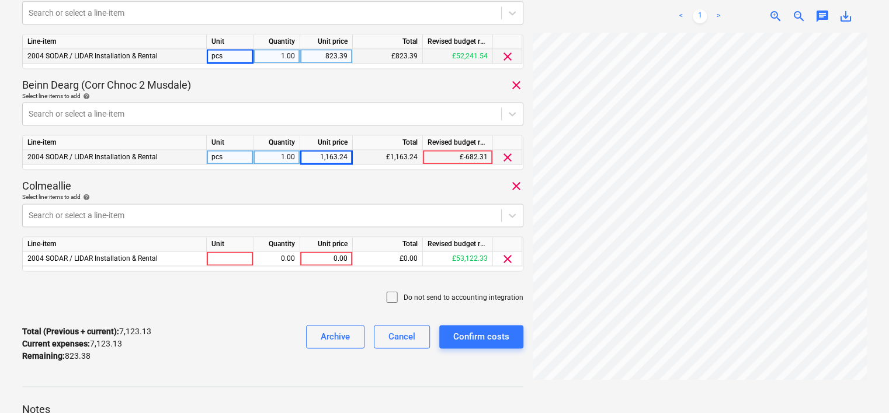
drag, startPoint x: 0, startPoint y: 234, endPoint x: 14, endPoint y: 232, distance: 14.1
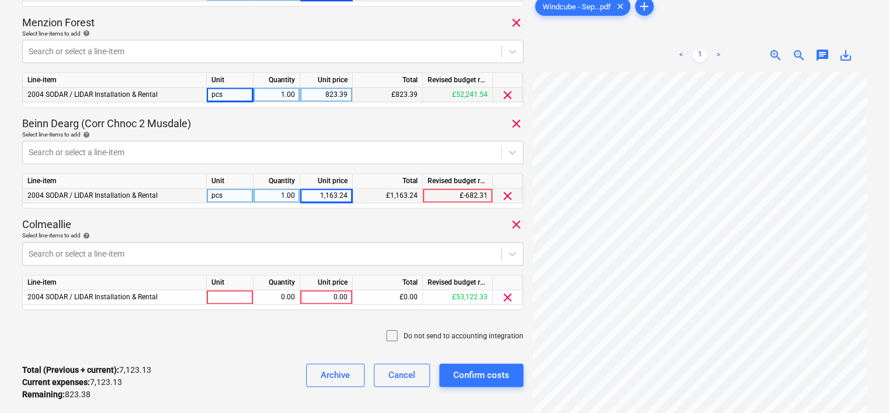
scroll to position [718, 0]
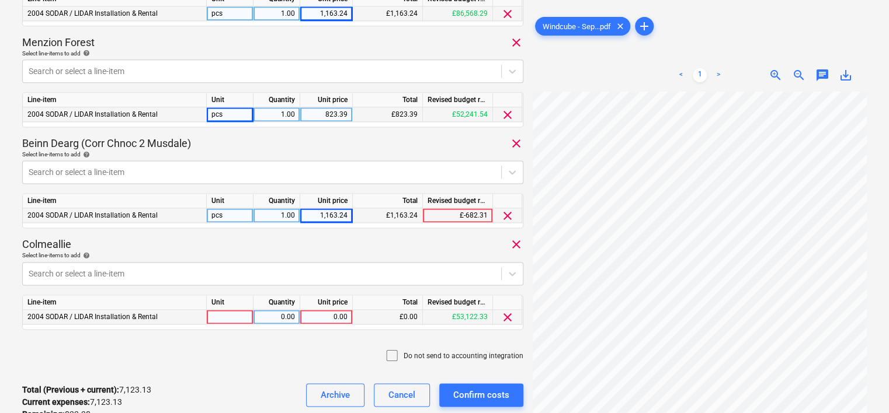
click at [245, 314] on div at bounding box center [230, 317] width 47 height 15
type input "pcs"
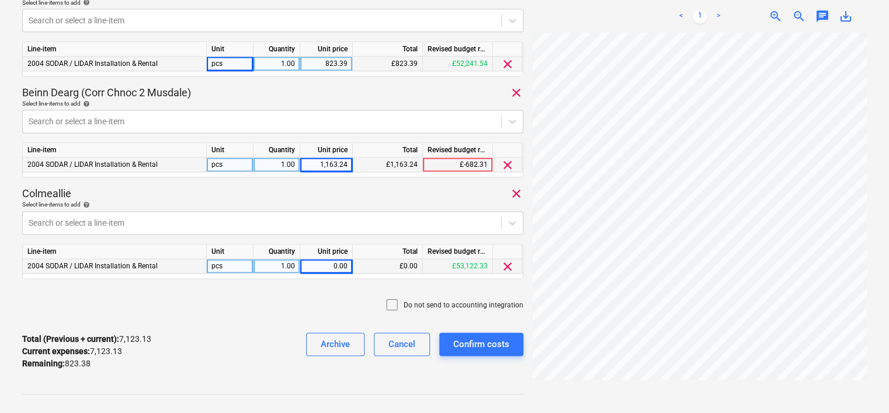
scroll to position [777, 0]
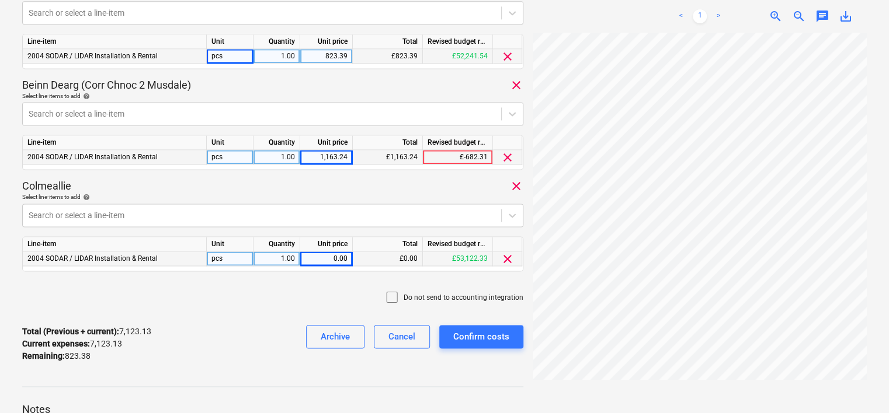
click at [336, 262] on div "0.00" at bounding box center [326, 259] width 43 height 15
click at [346, 256] on input "823.39" at bounding box center [326, 259] width 52 height 14
type input "823.38"
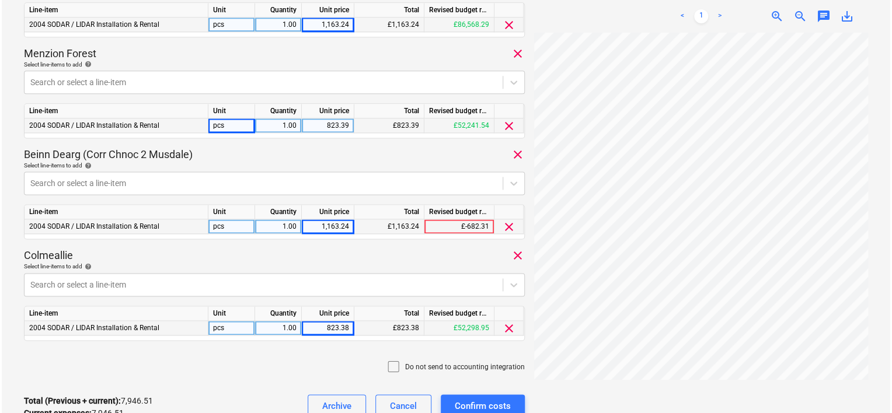
scroll to position [876, 0]
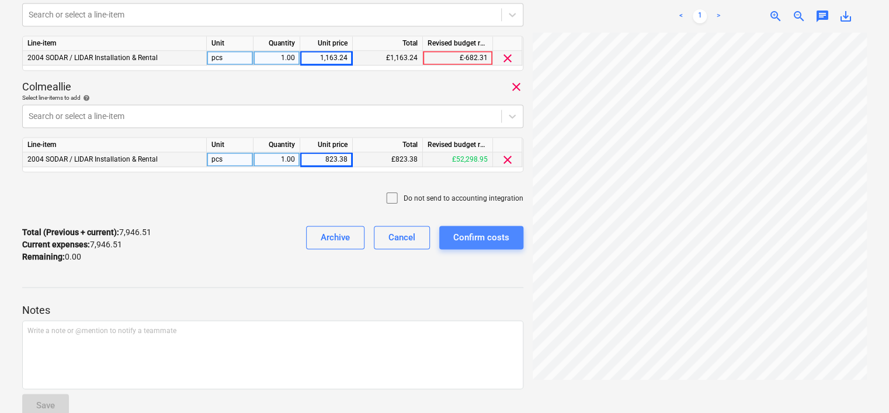
click at [491, 241] on div "Confirm costs" at bounding box center [481, 236] width 56 height 15
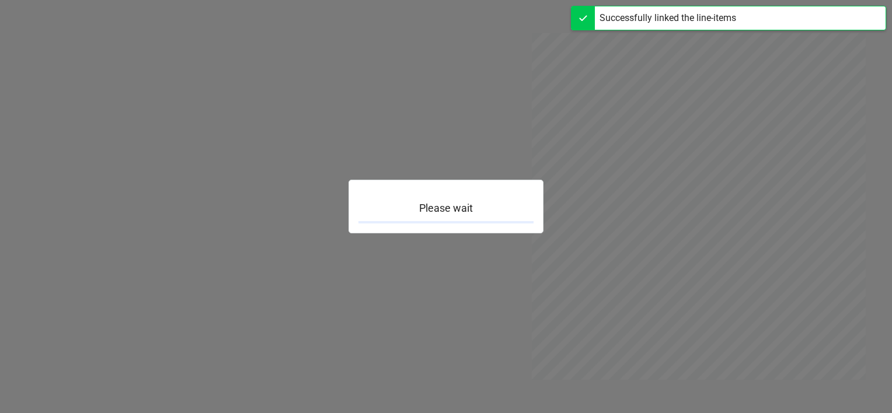
scroll to position [267, 0]
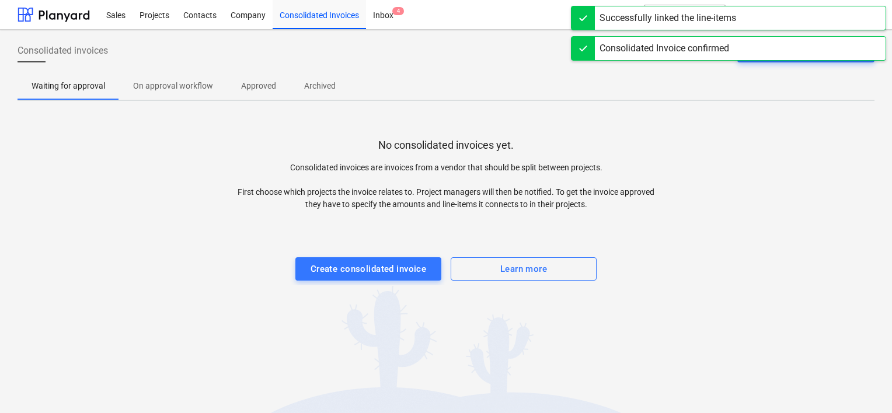
click at [255, 88] on p "Approved" at bounding box center [258, 86] width 35 height 12
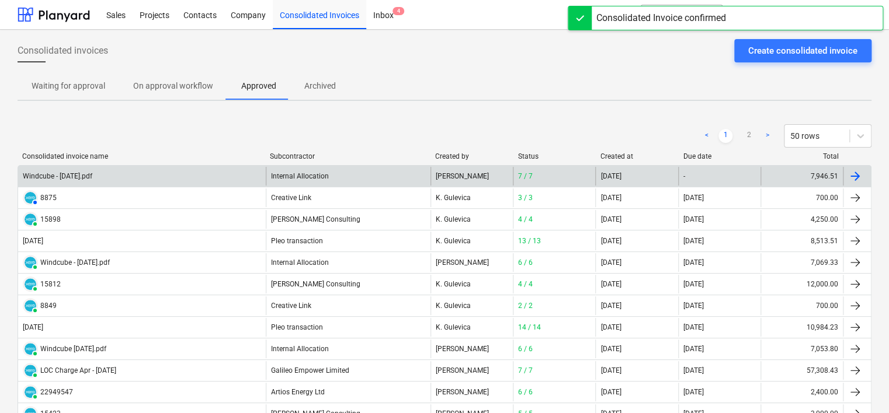
click at [107, 180] on div "Windcube - [DATE].pdf" at bounding box center [142, 176] width 248 height 19
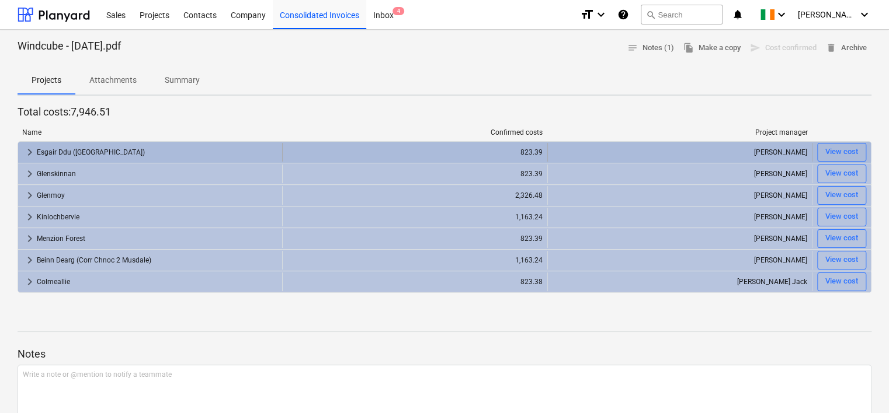
click at [82, 151] on div "Esgair Ddu ([GEOGRAPHIC_DATA])" at bounding box center [157, 152] width 241 height 19
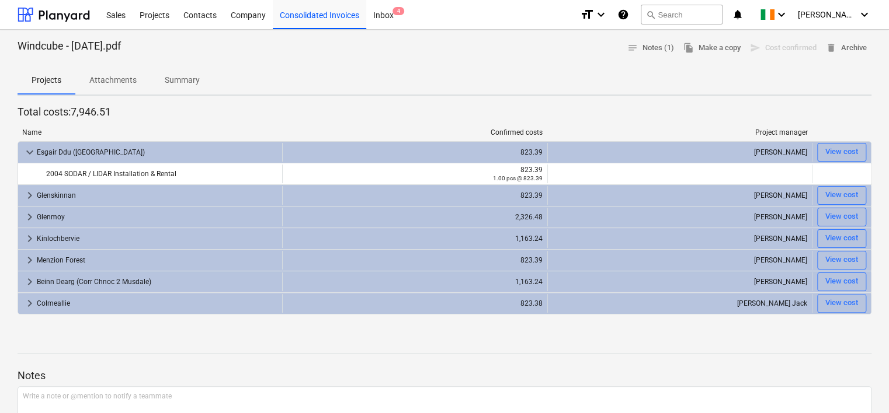
click at [182, 75] on p "Summary" at bounding box center [182, 80] width 35 height 12
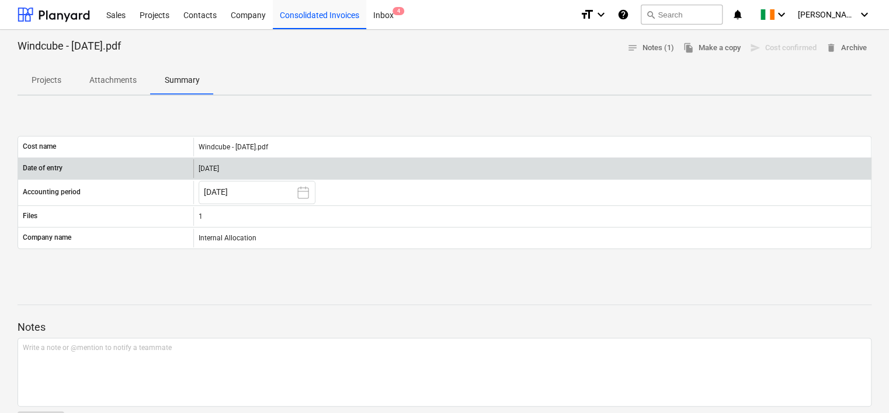
click at [221, 165] on div "[DATE]" at bounding box center [531, 168] width 677 height 19
click at [228, 166] on div "[DATE]" at bounding box center [531, 168] width 677 height 19
click at [62, 169] on p "Date of entry" at bounding box center [43, 169] width 40 height 10
drag, startPoint x: 255, startPoint y: 162, endPoint x: 259, endPoint y: 172, distance: 11.0
click at [255, 162] on div "[DATE]" at bounding box center [531, 168] width 677 height 19
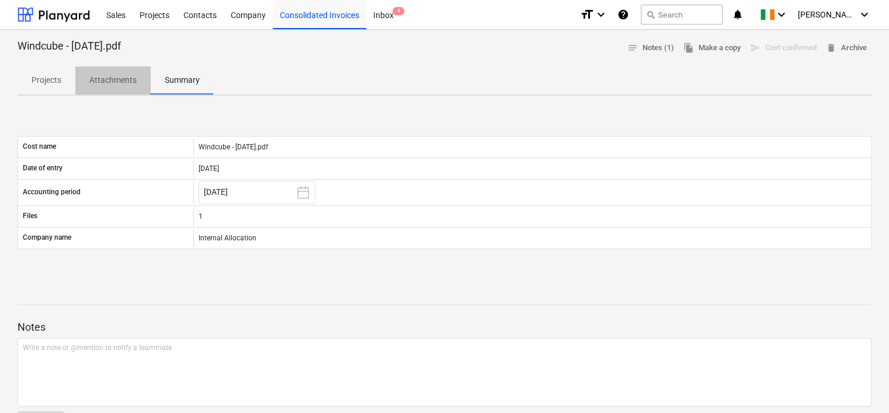
click at [113, 79] on p "Attachments" at bounding box center [112, 80] width 47 height 12
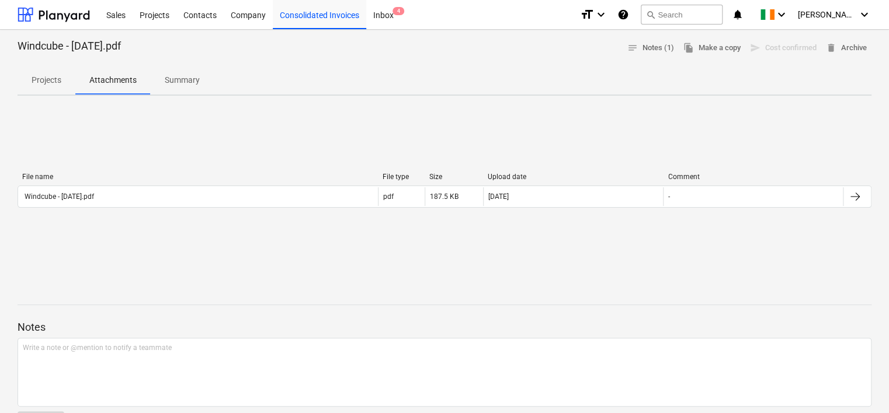
click at [40, 79] on p "Projects" at bounding box center [47, 80] width 30 height 12
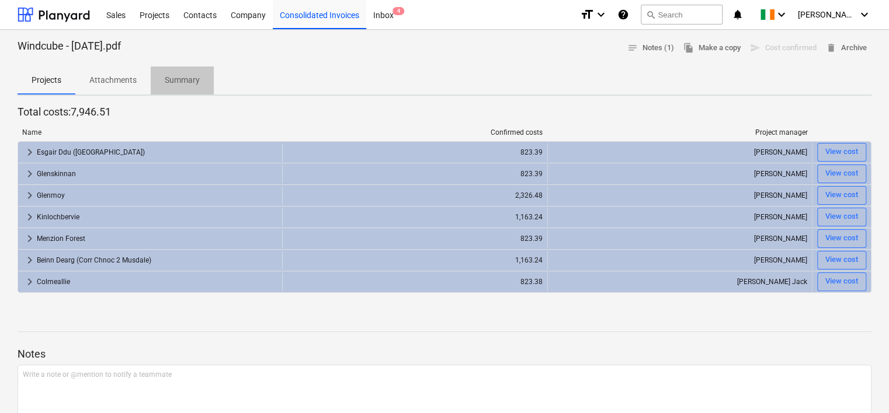
drag, startPoint x: 192, startPoint y: 76, endPoint x: 181, endPoint y: 82, distance: 12.5
click at [192, 76] on p "Summary" at bounding box center [182, 80] width 35 height 12
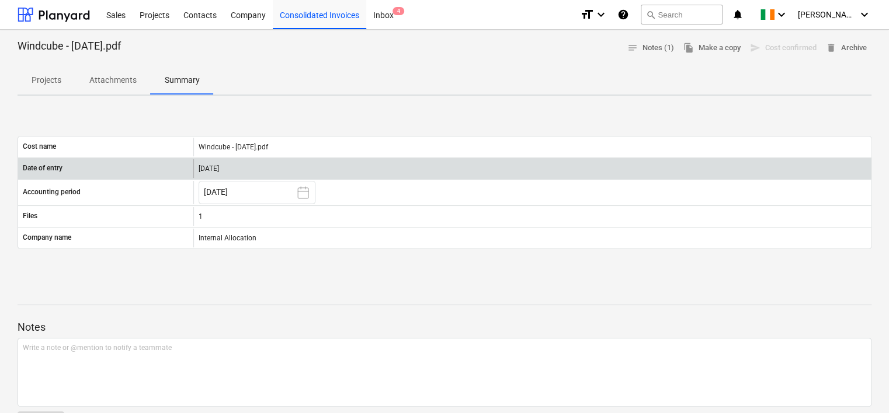
click at [225, 164] on div "[DATE]" at bounding box center [531, 168] width 677 height 19
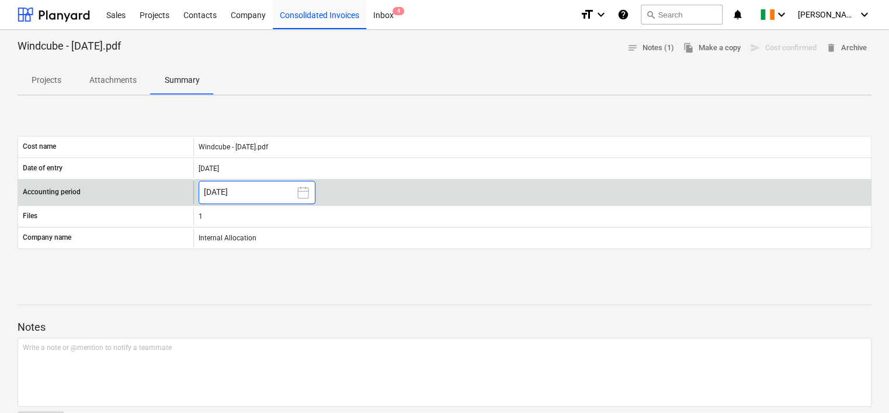
click at [305, 193] on icon at bounding box center [303, 193] width 14 height 14
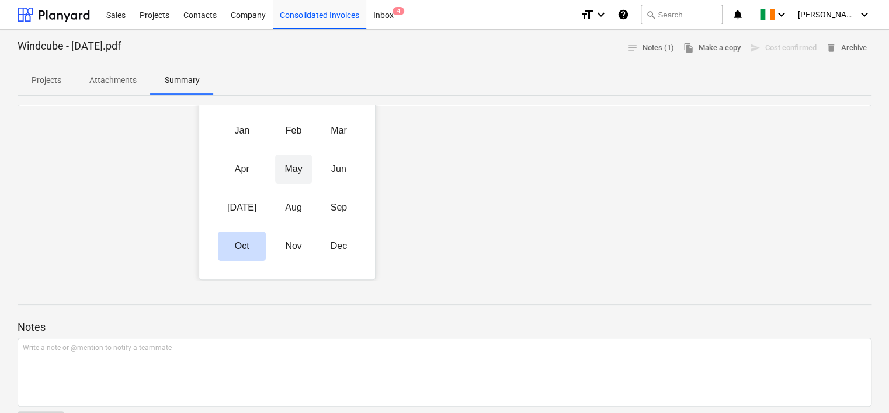
scroll to position [144, 0]
click at [327, 206] on button "Sep" at bounding box center [338, 207] width 35 height 29
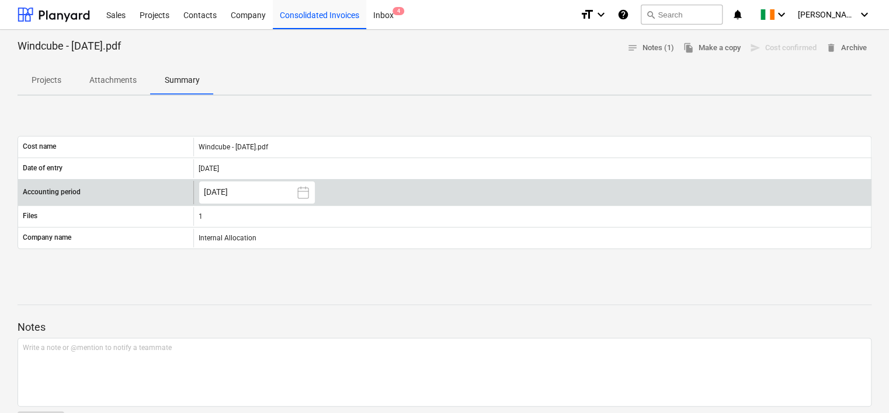
scroll to position [0, 0]
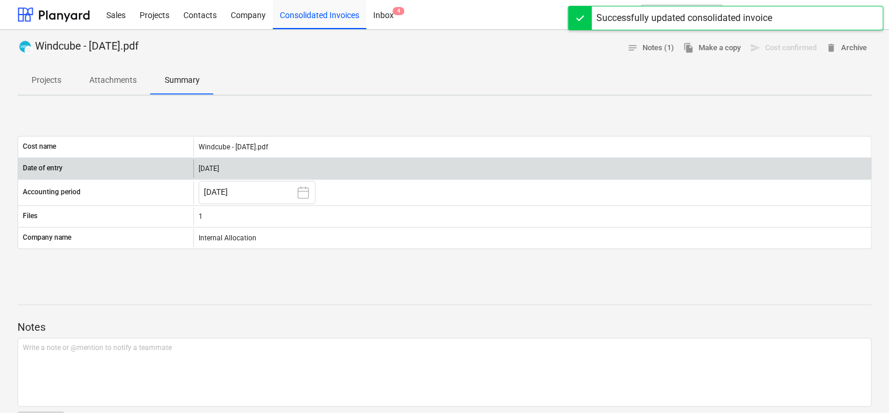
click at [227, 166] on div "[DATE]" at bounding box center [531, 168] width 677 height 19
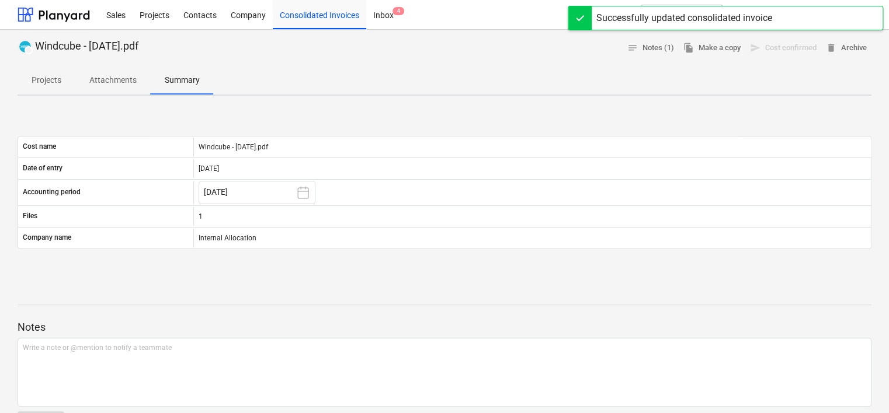
click at [495, 58] on div at bounding box center [445, 61] width 854 height 9
drag, startPoint x: 121, startPoint y: 80, endPoint x: 64, endPoint y: 72, distance: 58.4
click at [119, 80] on p "Attachments" at bounding box center [112, 80] width 47 height 12
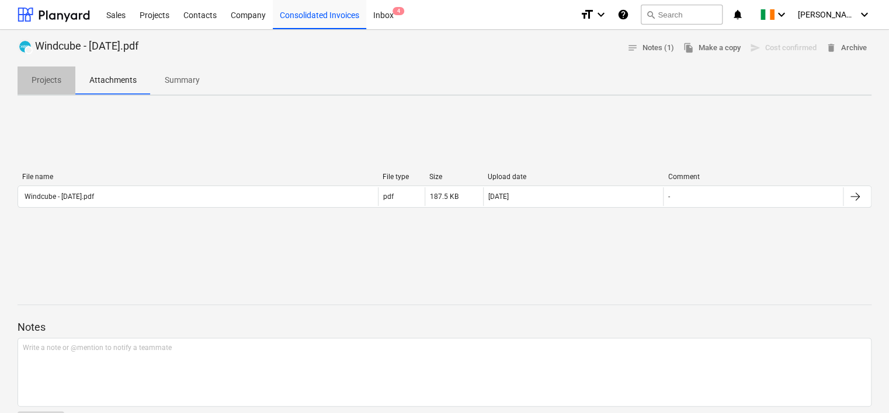
click at [43, 74] on p "Projects" at bounding box center [47, 80] width 30 height 12
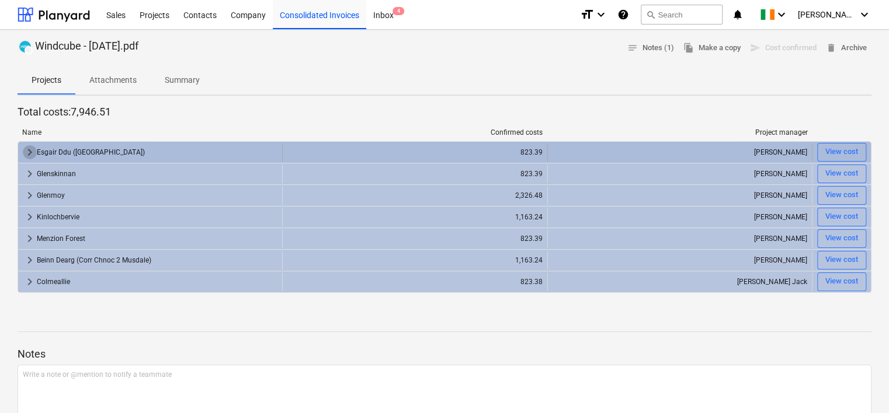
click at [33, 154] on span "keyboard_arrow_right" at bounding box center [30, 152] width 14 height 14
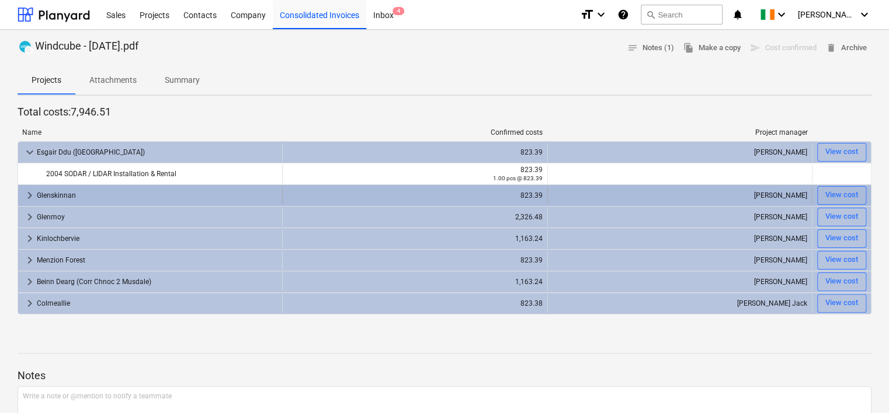
click at [29, 200] on span "keyboard_arrow_right" at bounding box center [30, 196] width 14 height 14
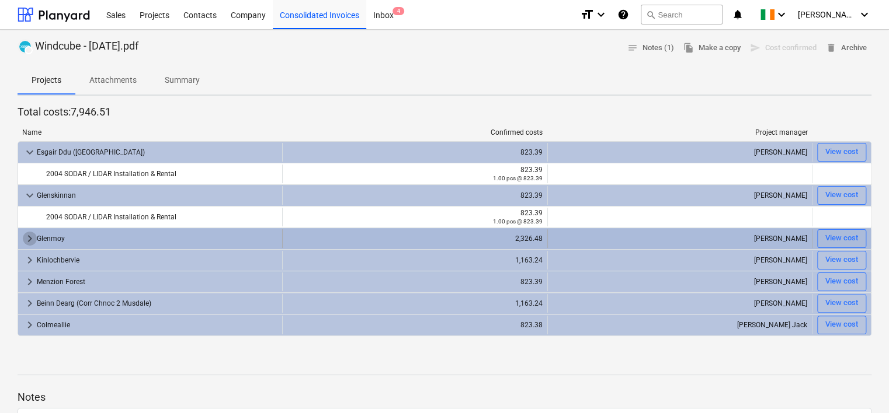
drag, startPoint x: 25, startPoint y: 245, endPoint x: 28, endPoint y: 274, distance: 30.0
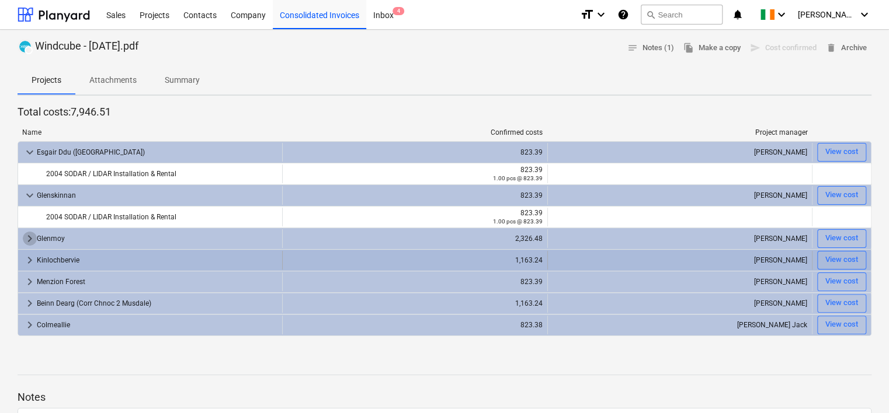
click at [25, 245] on div "keyboard_arrow_right" at bounding box center [30, 238] width 14 height 19
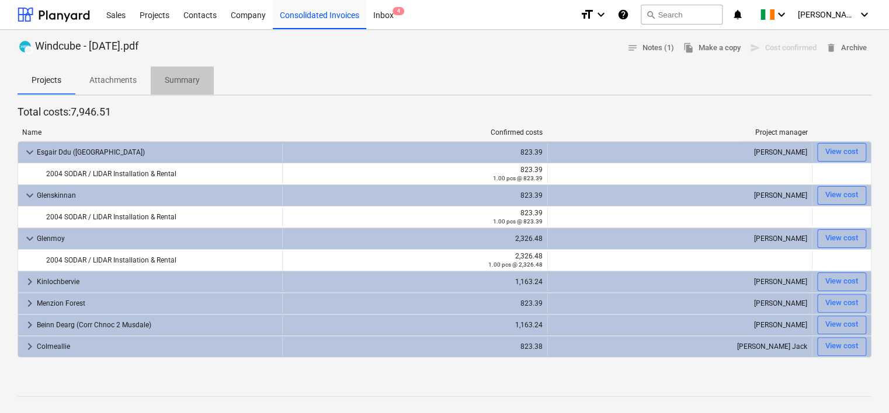
click at [179, 85] on p "Summary" at bounding box center [182, 80] width 35 height 12
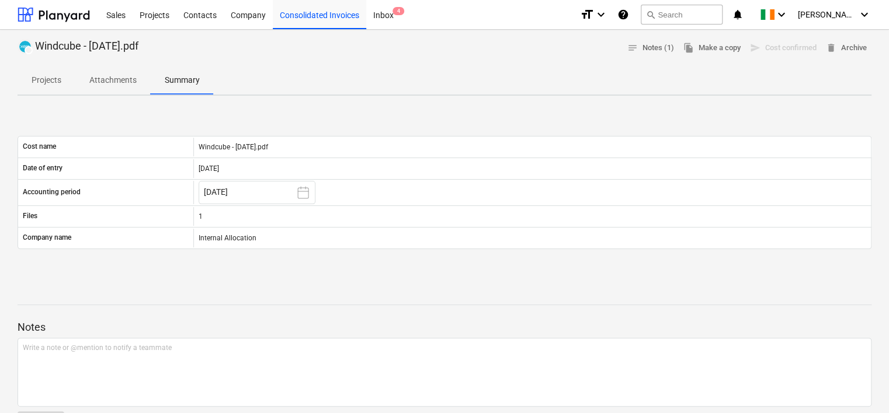
click at [119, 85] on p "Attachments" at bounding box center [112, 80] width 47 height 12
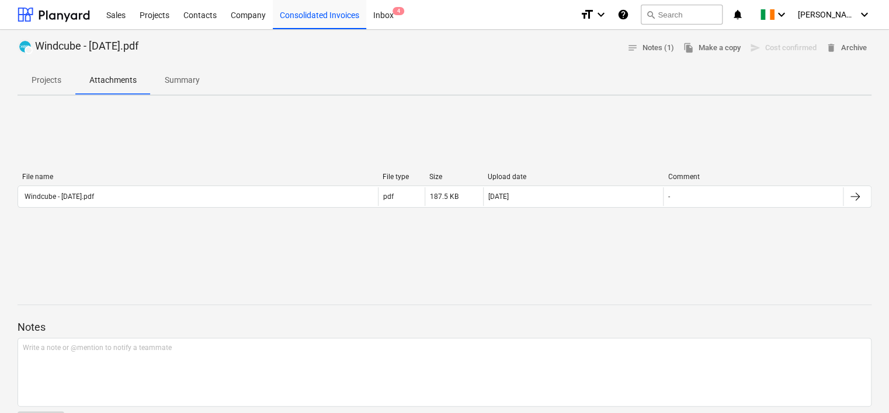
click at [57, 72] on span "Projects" at bounding box center [47, 80] width 58 height 19
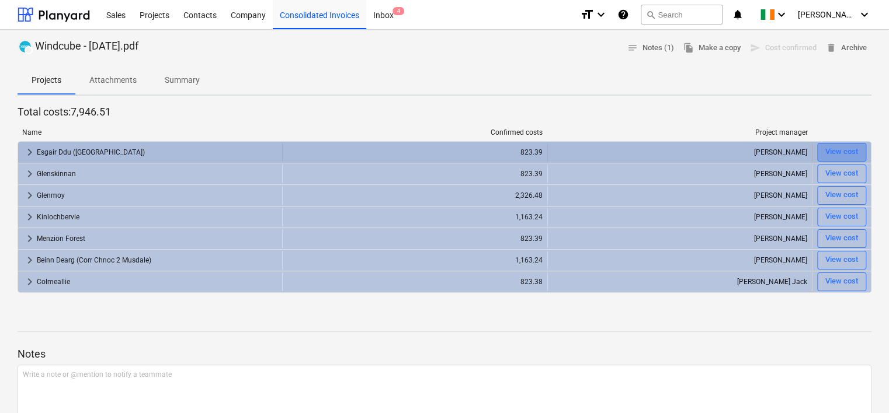
click at [834, 148] on div "View cost" at bounding box center [841, 151] width 33 height 13
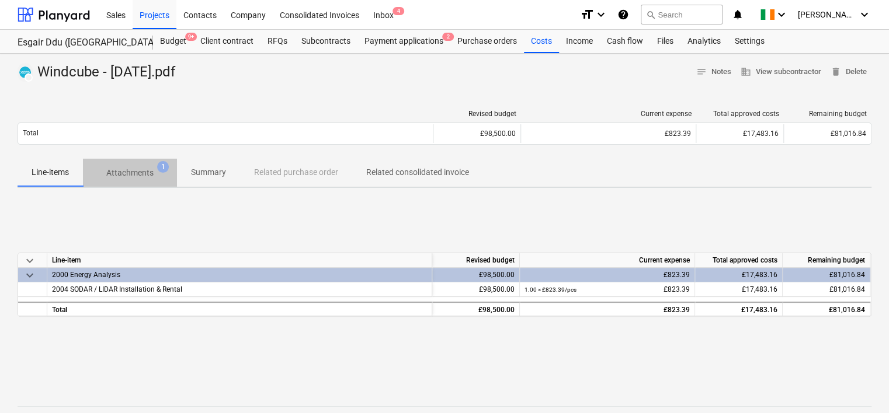
click at [137, 168] on p "Attachments" at bounding box center [129, 173] width 47 height 12
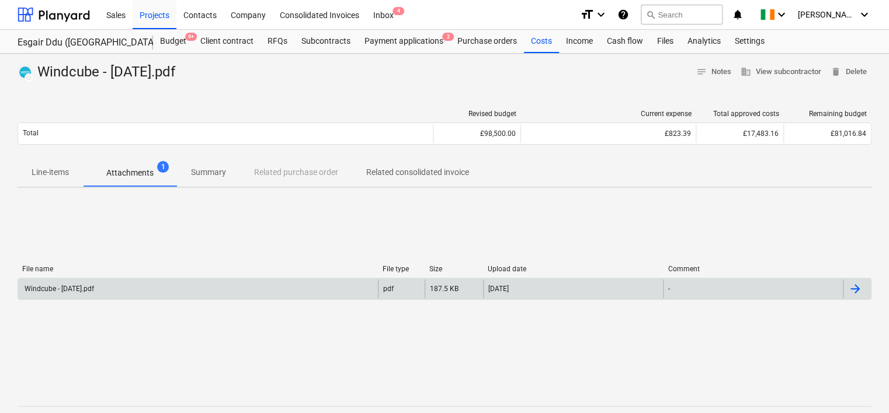
click at [94, 290] on div "Windcube - [DATE].pdf" at bounding box center [58, 289] width 71 height 8
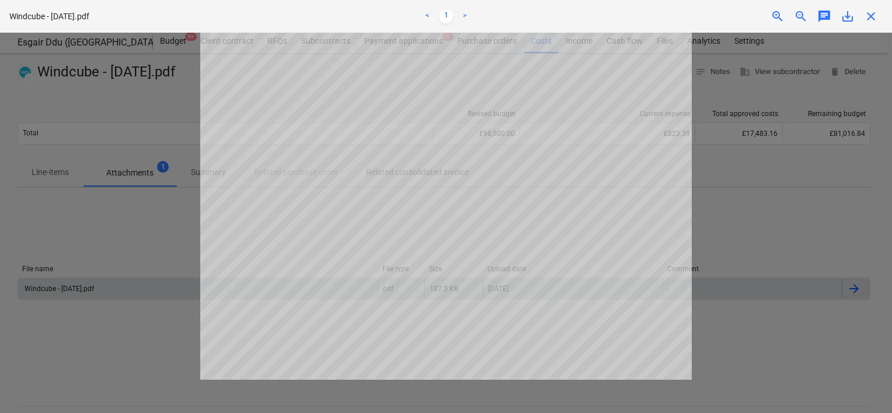
click at [754, 156] on div at bounding box center [446, 223] width 892 height 381
click at [801, 253] on div at bounding box center [446, 223] width 892 height 381
click at [868, 15] on span "close" at bounding box center [871, 16] width 14 height 14
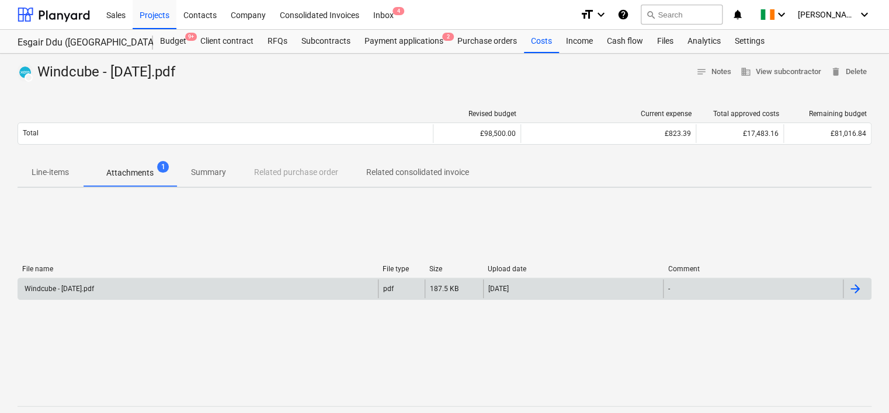
click at [217, 179] on span "Summary" at bounding box center [208, 172] width 63 height 19
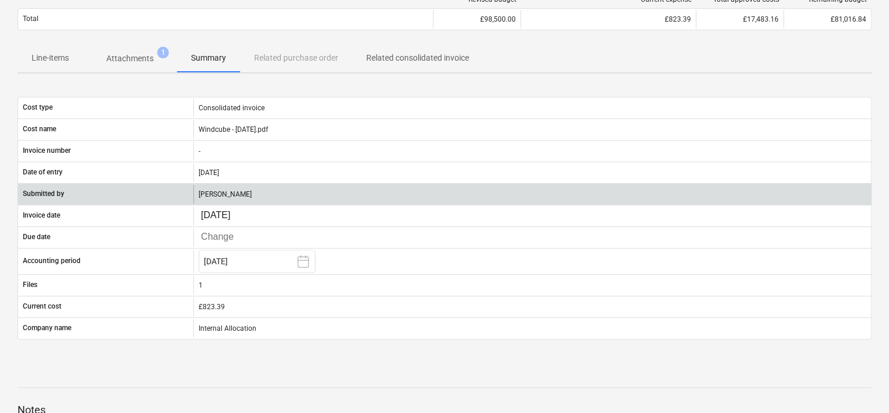
scroll to position [117, 0]
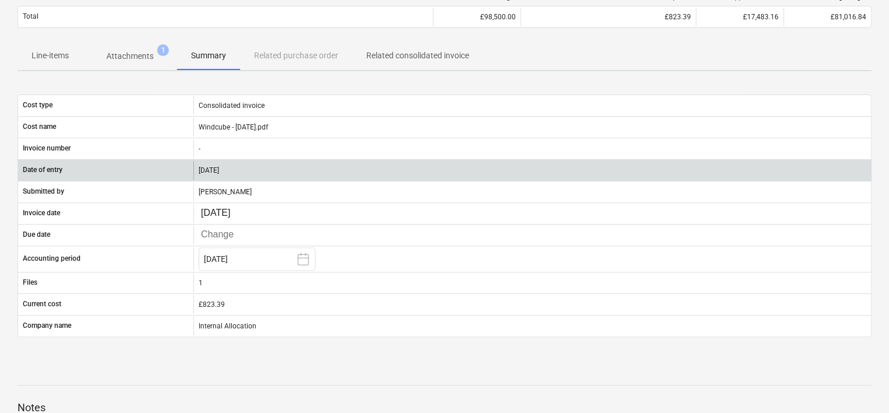
click at [211, 167] on div "[DATE]" at bounding box center [531, 170] width 677 height 19
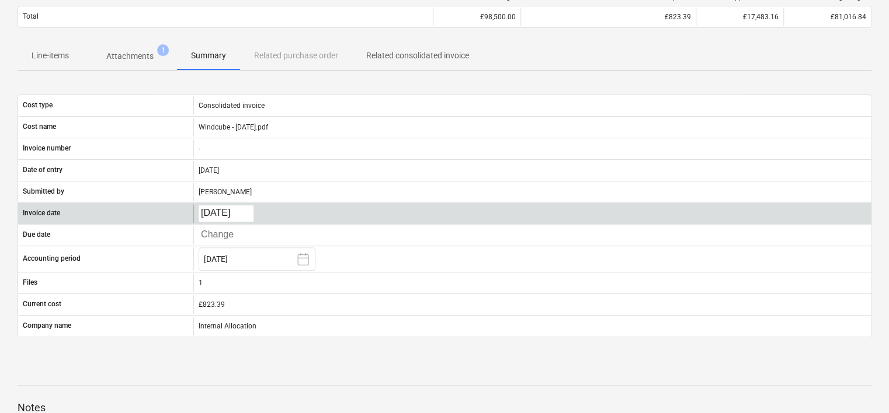
drag, startPoint x: 218, startPoint y: 203, endPoint x: 227, endPoint y: 211, distance: 12.0
click at [226, 210] on div "[DATE] Press the down arrow key to interact with the calendar and select a date…" at bounding box center [531, 213] width 677 height 19
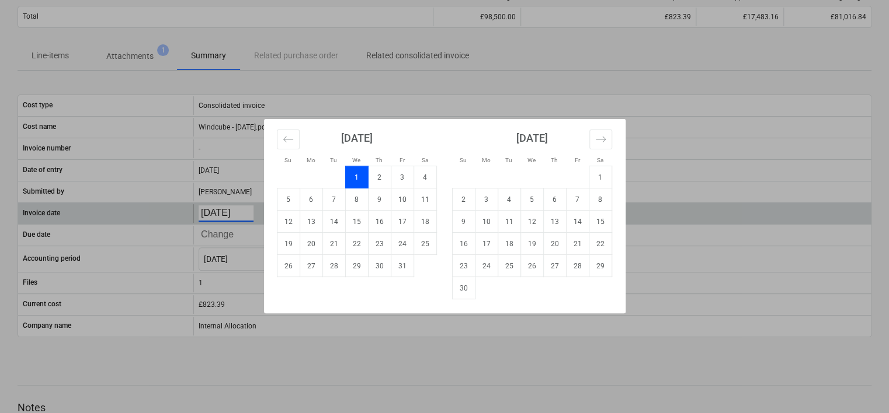
click at [239, 215] on body "Sales Projects Contacts Company Consolidated Invoices Inbox 4 format_size keybo…" at bounding box center [444, 89] width 889 height 413
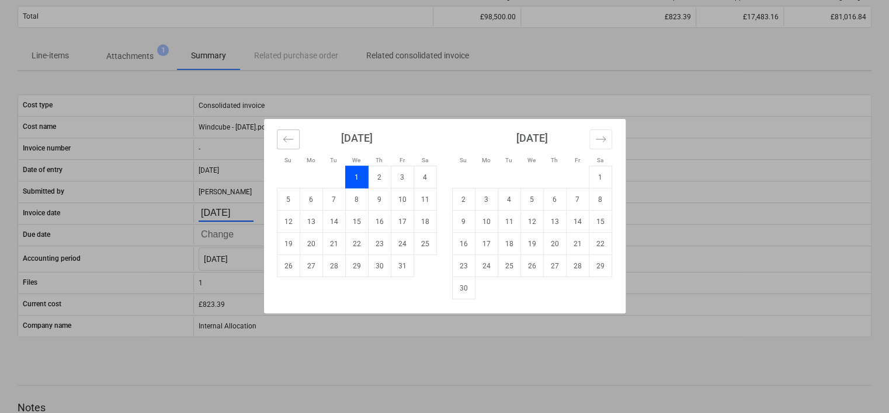
click at [286, 139] on icon "Move backward to switch to the previous month." at bounding box center [288, 139] width 10 height 6
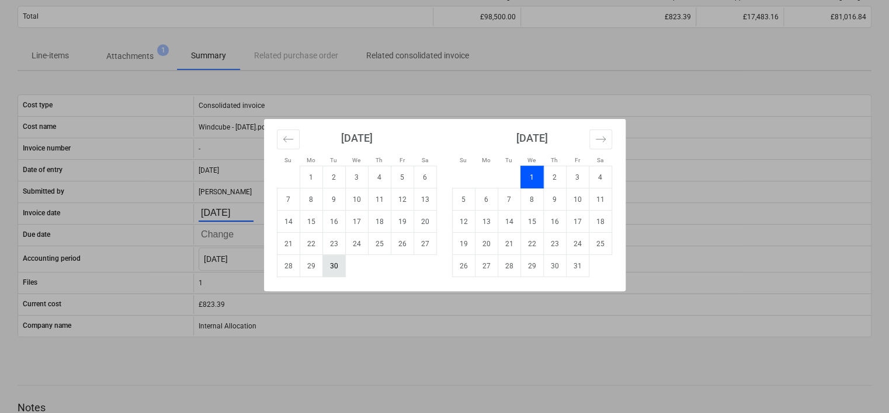
click at [334, 264] on td "30" at bounding box center [333, 266] width 23 height 22
type input "[DATE]"
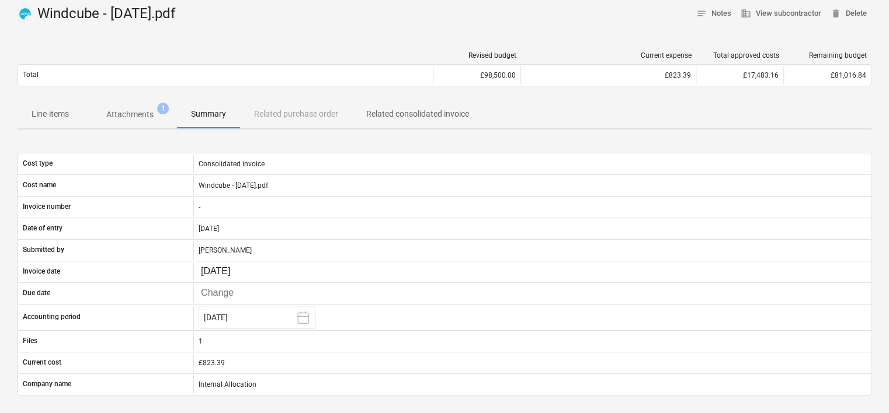
scroll to position [0, 0]
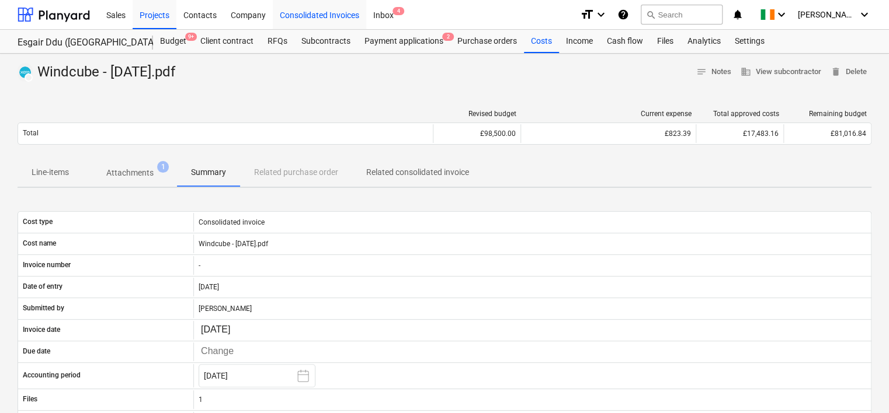
click at [311, 4] on div "Consolidated Invoices" at bounding box center [319, 14] width 93 height 30
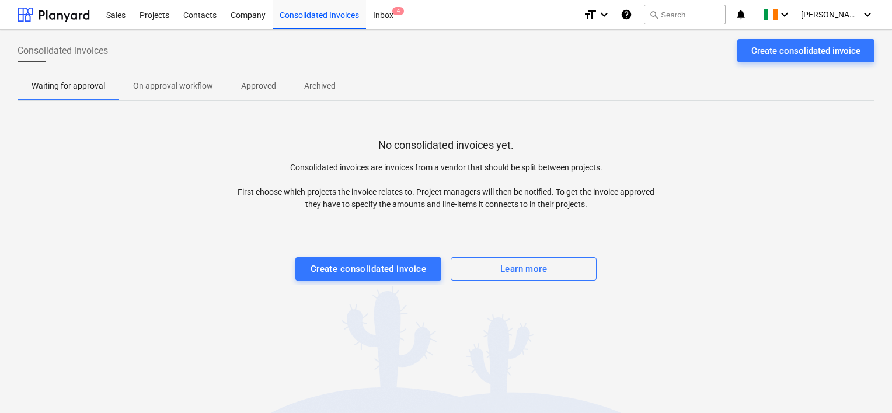
click at [258, 85] on p "Approved" at bounding box center [258, 86] width 35 height 12
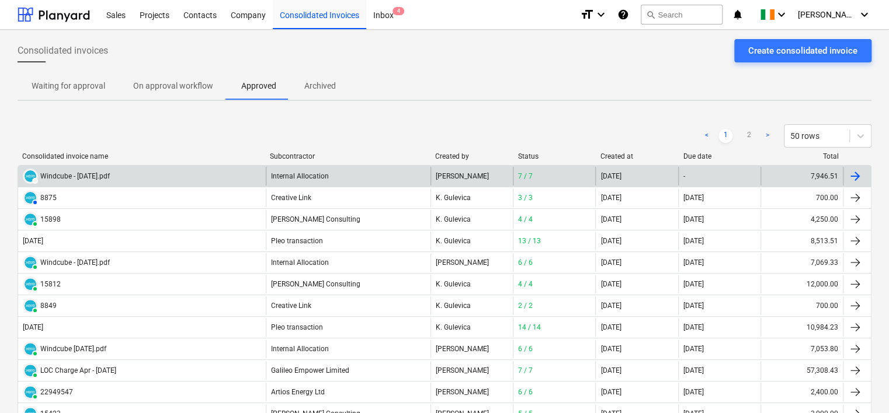
click at [110, 173] on div "Windcube - [DATE].pdf" at bounding box center [74, 176] width 69 height 8
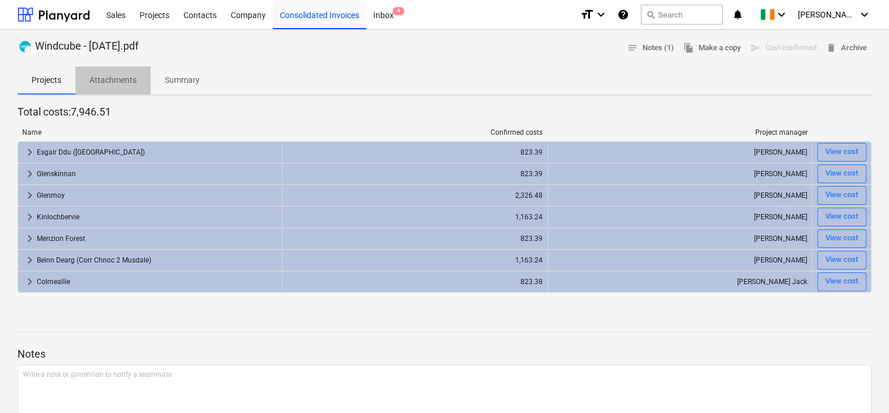
drag, startPoint x: 114, startPoint y: 85, endPoint x: 138, endPoint y: 84, distance: 23.4
click at [114, 85] on p "Attachments" at bounding box center [112, 80] width 47 height 12
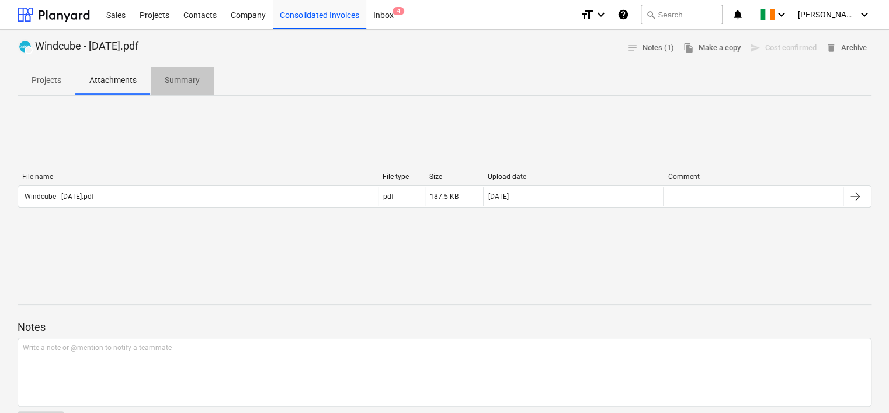
click at [185, 83] on p "Summary" at bounding box center [182, 80] width 35 height 12
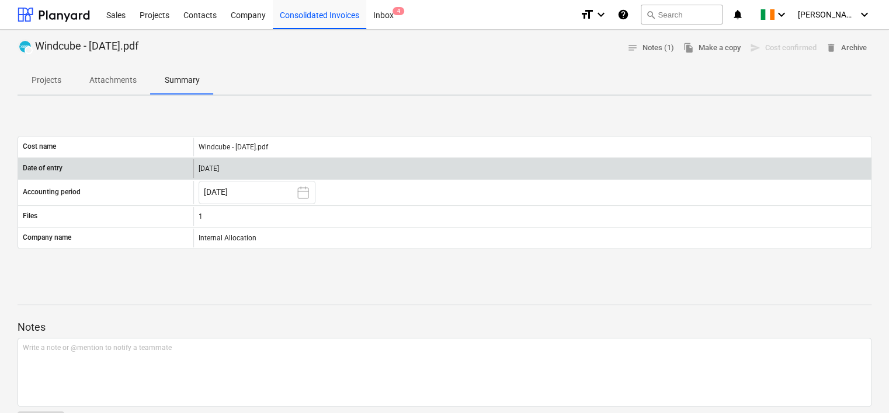
click at [244, 169] on div "[DATE]" at bounding box center [531, 168] width 677 height 19
click at [215, 161] on div "[DATE]" at bounding box center [531, 168] width 677 height 19
drag, startPoint x: 208, startPoint y: 168, endPoint x: 198, endPoint y: 178, distance: 14.1
click at [208, 169] on div "[DATE]" at bounding box center [531, 168] width 677 height 19
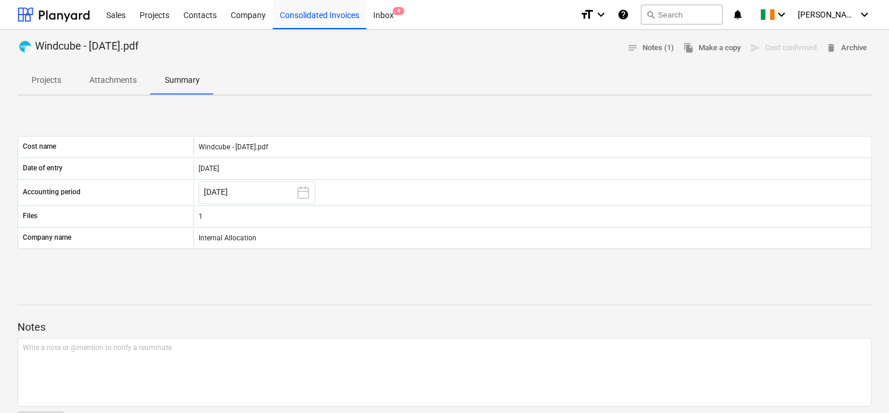
click at [112, 76] on p "Attachments" at bounding box center [112, 80] width 47 height 12
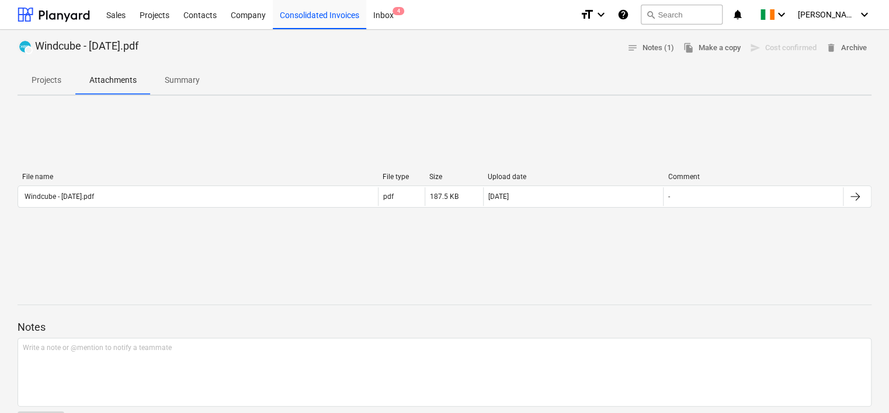
click at [37, 77] on p "Projects" at bounding box center [47, 80] width 30 height 12
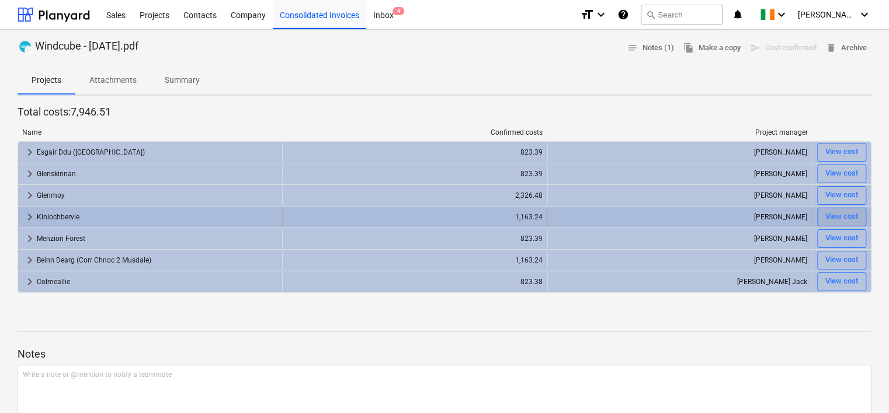
click at [843, 219] on div "View cost" at bounding box center [841, 216] width 33 height 13
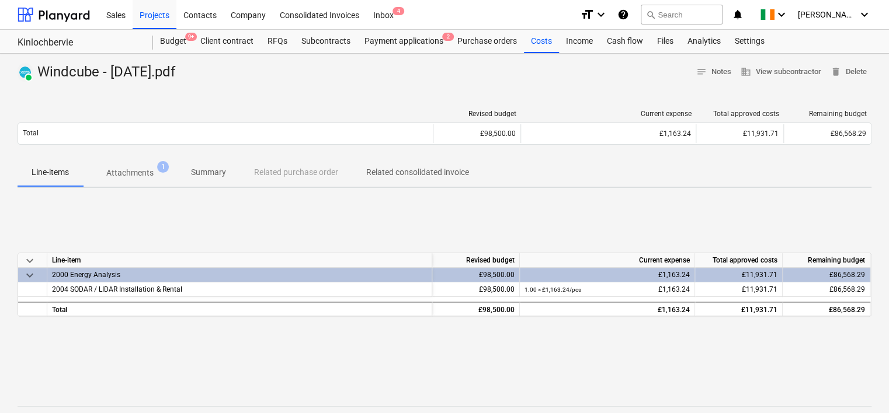
click at [201, 171] on p "Summary" at bounding box center [208, 172] width 35 height 12
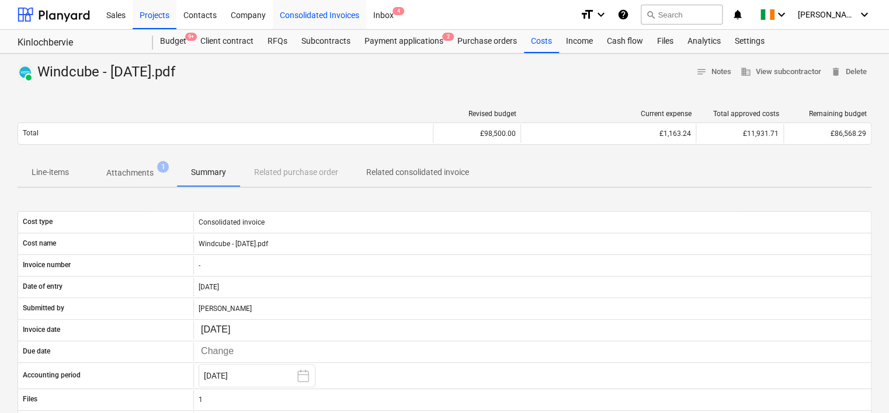
click at [320, 13] on div "Consolidated Invoices" at bounding box center [319, 14] width 93 height 30
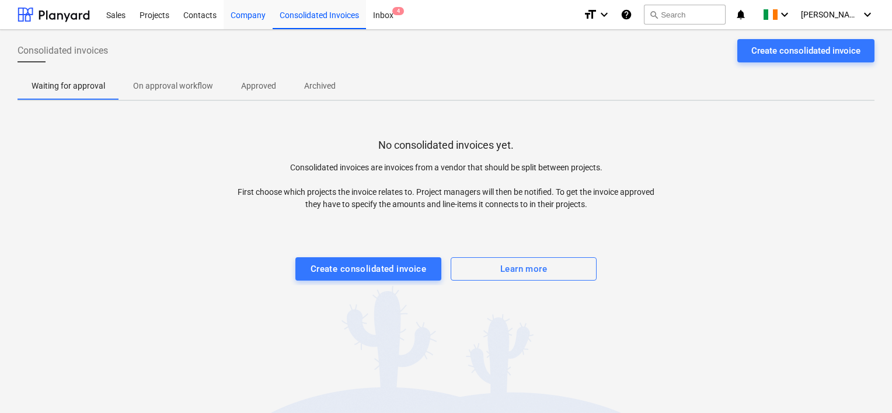
click at [247, 17] on div "Company" at bounding box center [248, 14] width 49 height 30
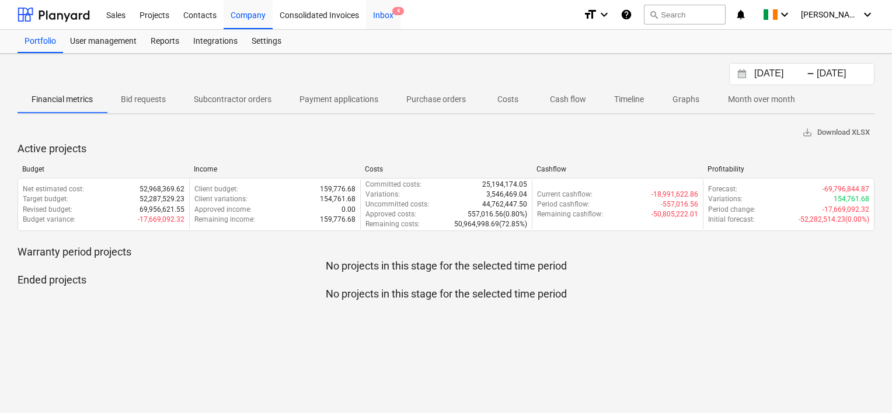
click at [395, 16] on div "Inbox 4" at bounding box center [383, 14] width 34 height 30
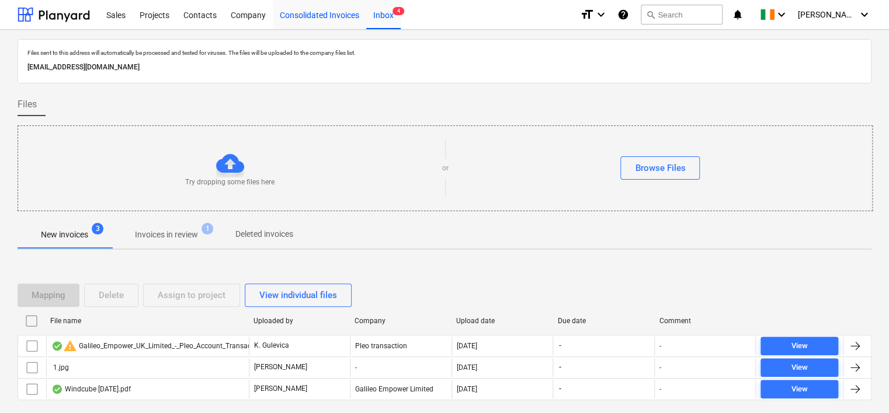
click at [326, 8] on div "Consolidated Invoices" at bounding box center [319, 14] width 93 height 30
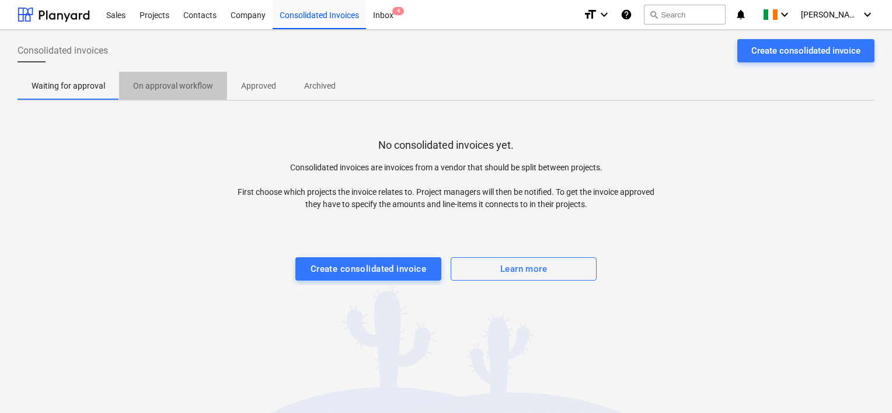
click at [147, 75] on button "On approval workflow" at bounding box center [173, 86] width 108 height 28
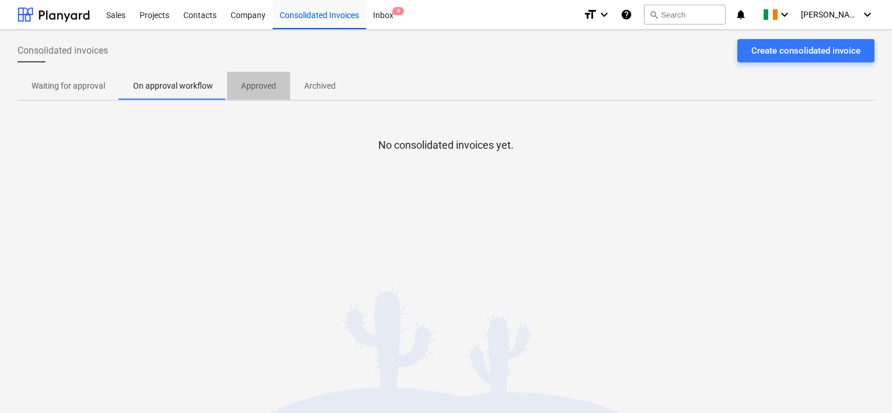
click at [244, 88] on p "Approved" at bounding box center [258, 86] width 35 height 12
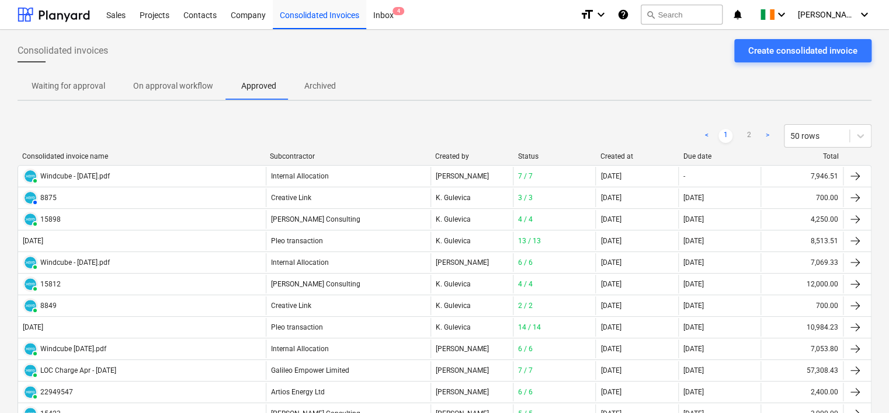
scroll to position [58, 0]
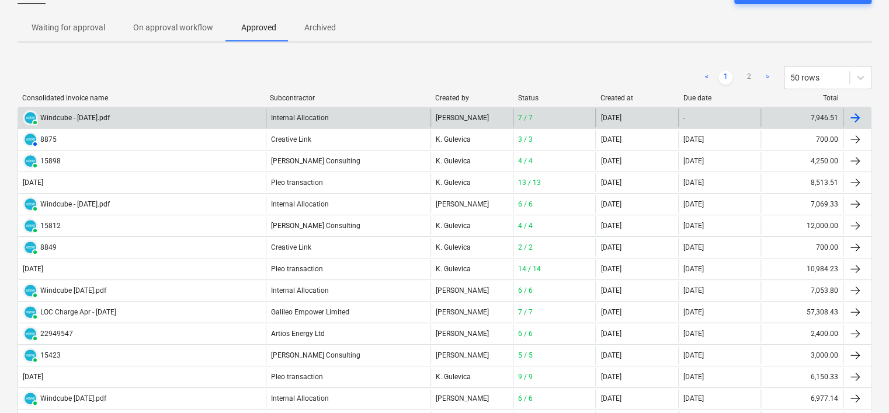
click at [318, 117] on div "Internal Allocation" at bounding box center [348, 118] width 165 height 19
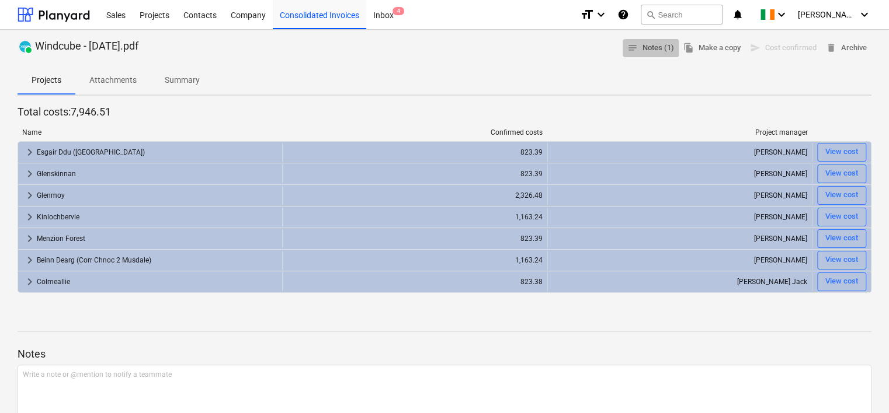
click at [659, 47] on span "notes Notes (1)" at bounding box center [650, 47] width 47 height 13
click at [126, 68] on button "Attachments" at bounding box center [112, 81] width 75 height 28
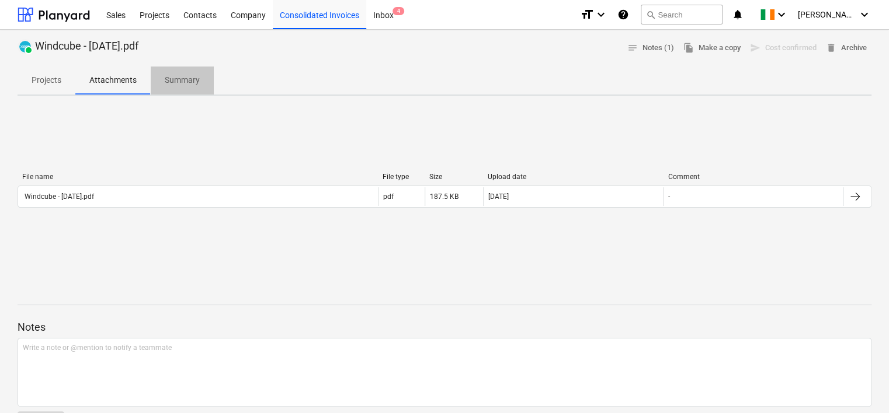
click at [166, 78] on p "Summary" at bounding box center [182, 80] width 35 height 12
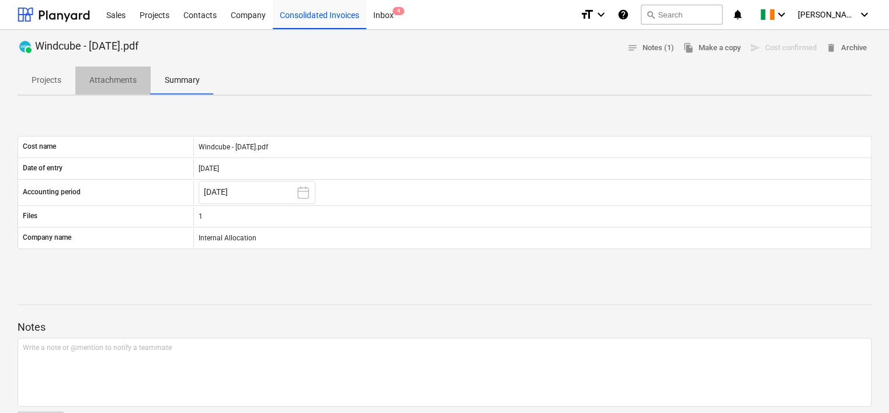
drag, startPoint x: 128, startPoint y: 81, endPoint x: 188, endPoint y: 120, distance: 71.6
click at [128, 80] on p "Attachments" at bounding box center [112, 80] width 47 height 12
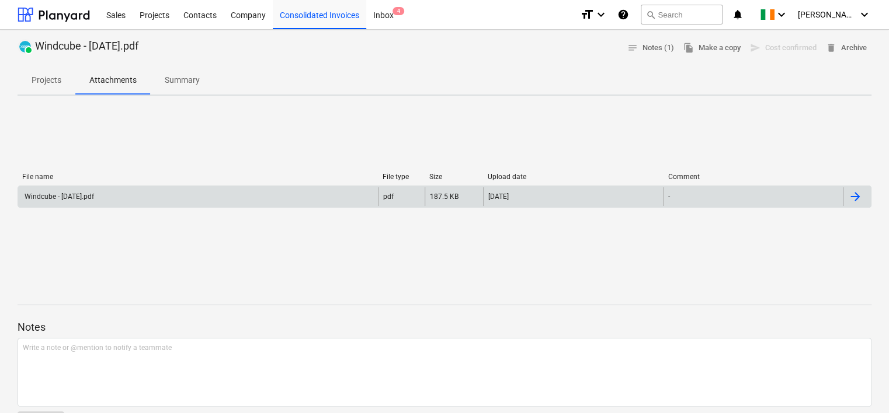
click at [399, 196] on div "pdf" at bounding box center [401, 196] width 47 height 19
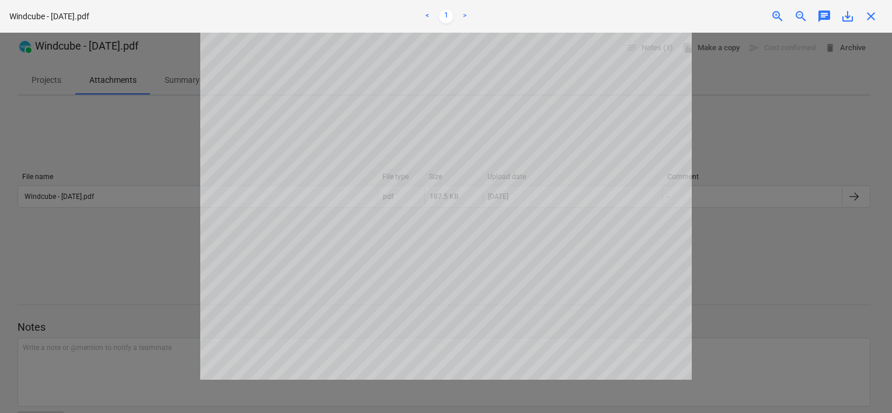
click at [761, 124] on div at bounding box center [446, 223] width 892 height 381
click at [870, 21] on span "close" at bounding box center [871, 16] width 14 height 14
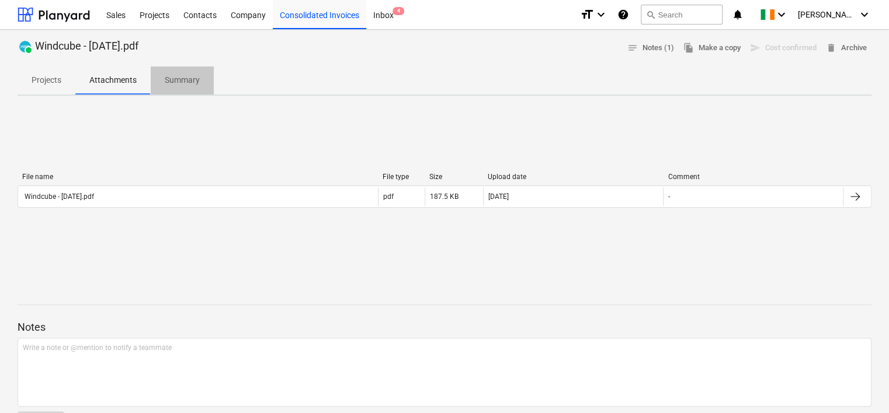
click at [185, 86] on p "Summary" at bounding box center [182, 80] width 35 height 12
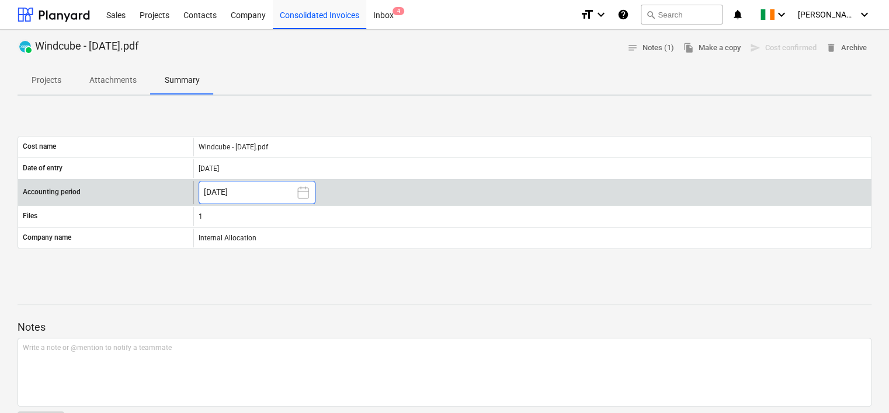
click at [301, 189] on icon at bounding box center [303, 193] width 14 height 14
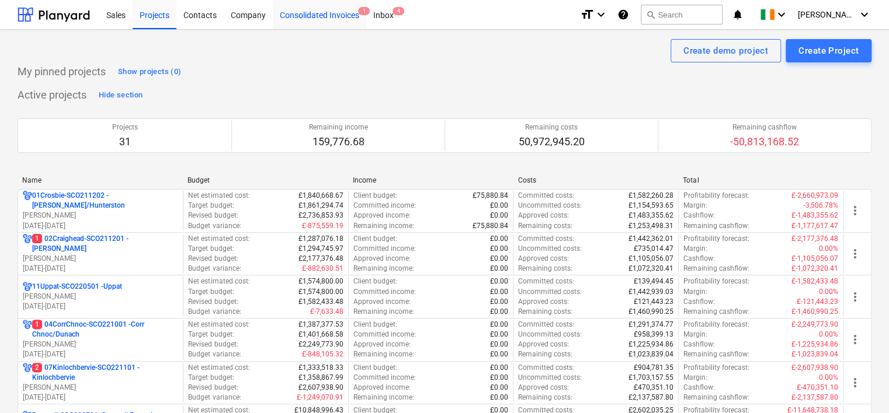
click at [316, 16] on div "Consolidated Invoices 1" at bounding box center [319, 14] width 93 height 30
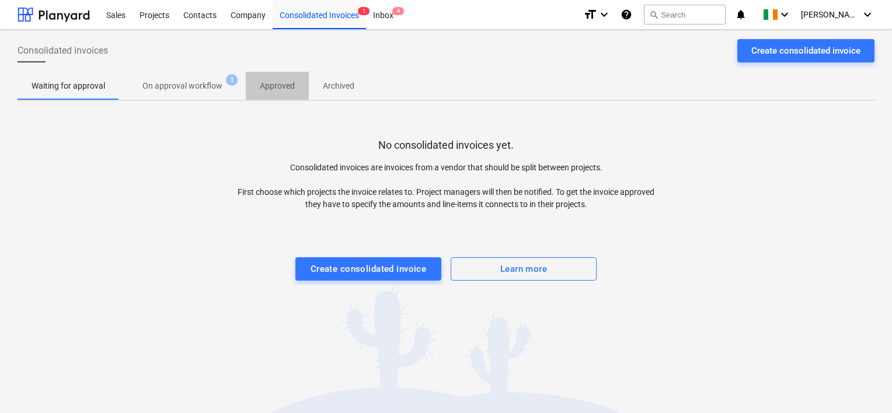
click at [262, 85] on p "Approved" at bounding box center [277, 86] width 35 height 12
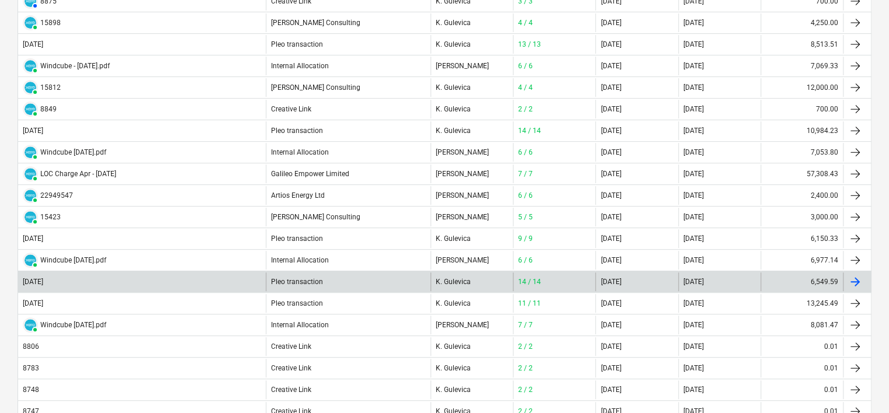
scroll to position [234, 0]
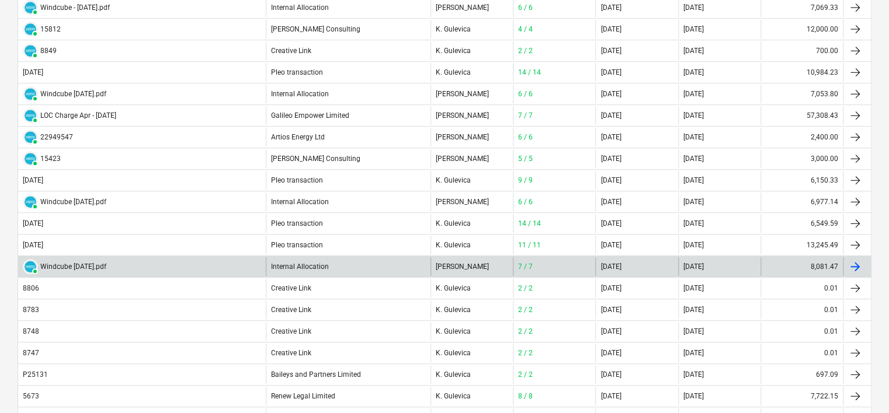
click at [315, 262] on div "Internal Allocation" at bounding box center [348, 267] width 165 height 19
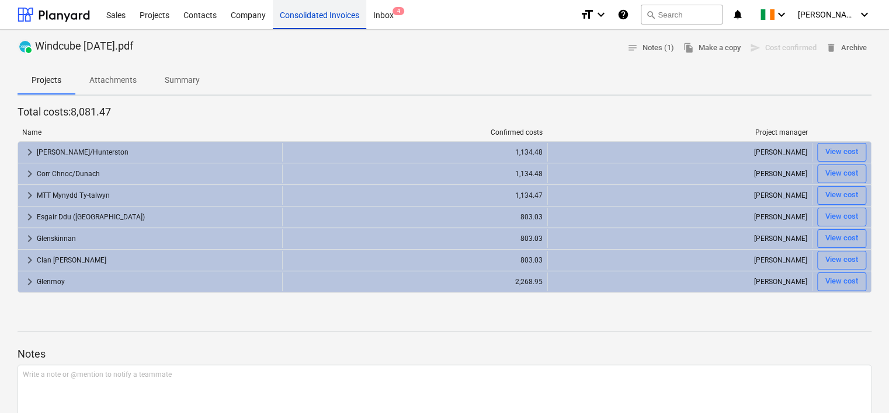
click at [322, 23] on div "Consolidated Invoices" at bounding box center [319, 14] width 93 height 30
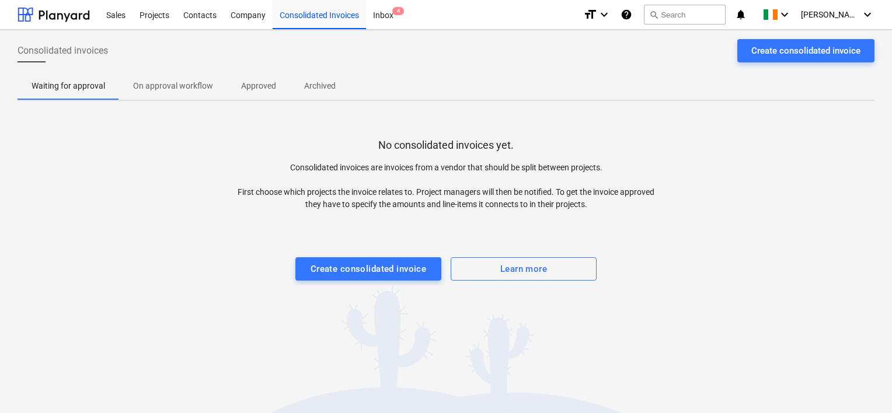
click at [252, 80] on p "Approved" at bounding box center [258, 86] width 35 height 12
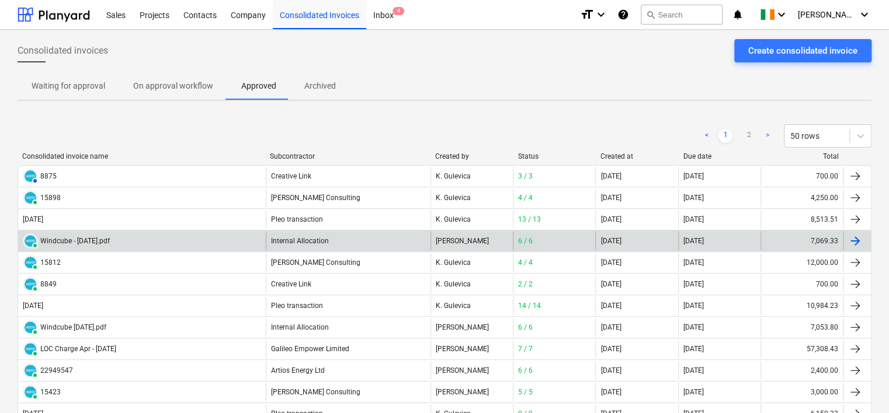
click at [105, 241] on div "Windcube - [DATE].pdf" at bounding box center [74, 241] width 69 height 8
